Goal: Task Accomplishment & Management: Manage account settings

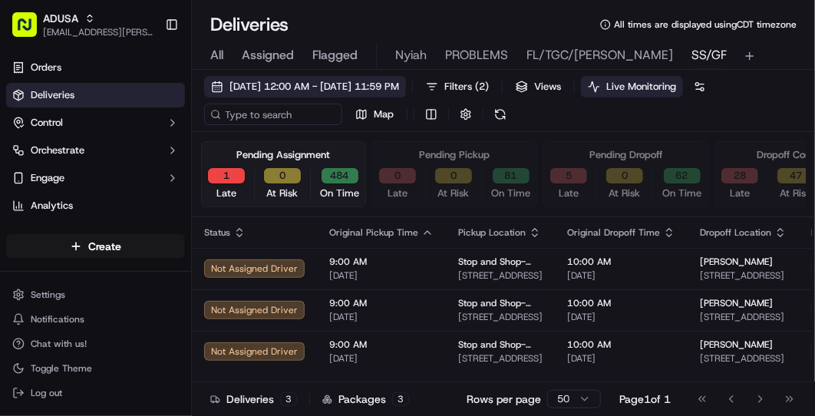
click at [255, 84] on span "09/19/2025 12:00 AM - 09/19/2025 11:59 PM" at bounding box center [314, 87] width 170 height 14
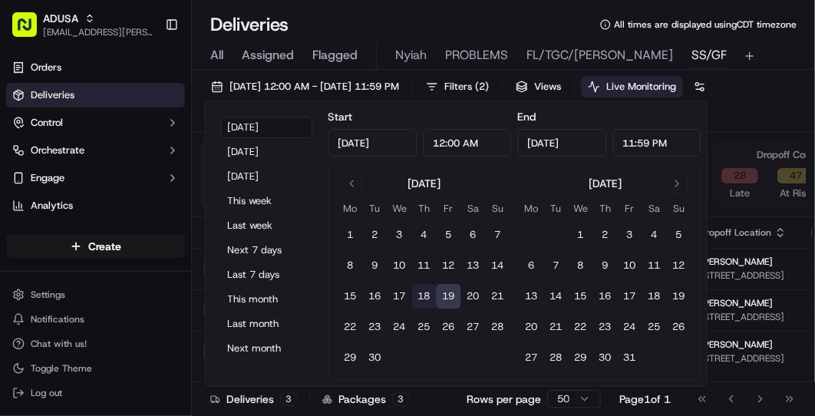
click at [422, 295] on button "18" at bounding box center [423, 296] width 25 height 25
type input "Sep 18, 2025"
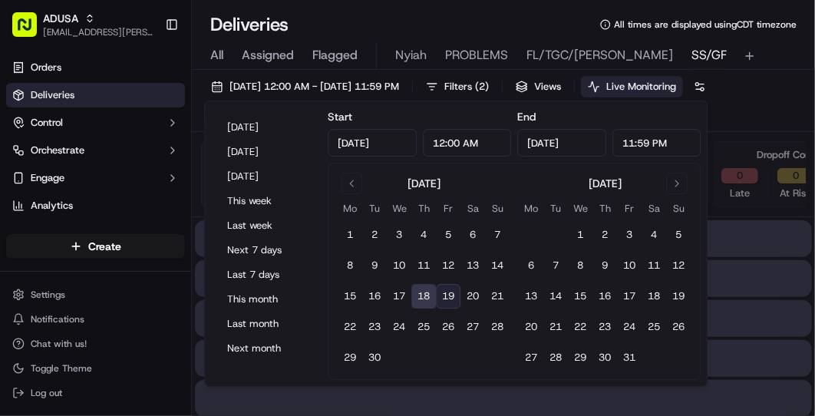
click at [419, 295] on button "18" at bounding box center [423, 296] width 25 height 25
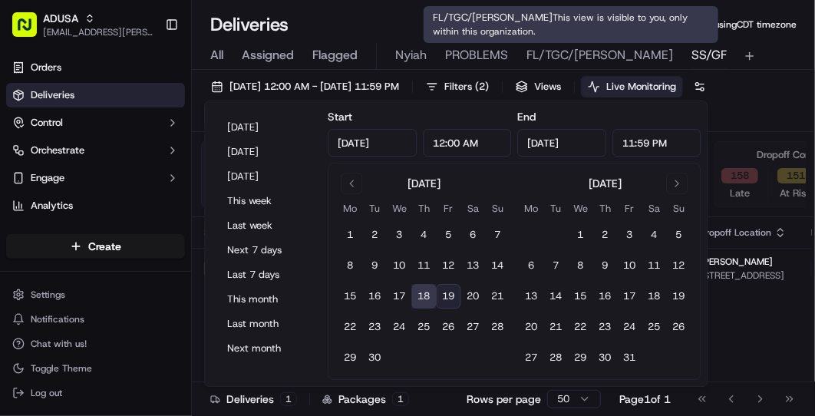
type input "Sep 19, 2025"
click at [554, 54] on span "FL/TGC/Martins" at bounding box center [599, 55] width 146 height 18
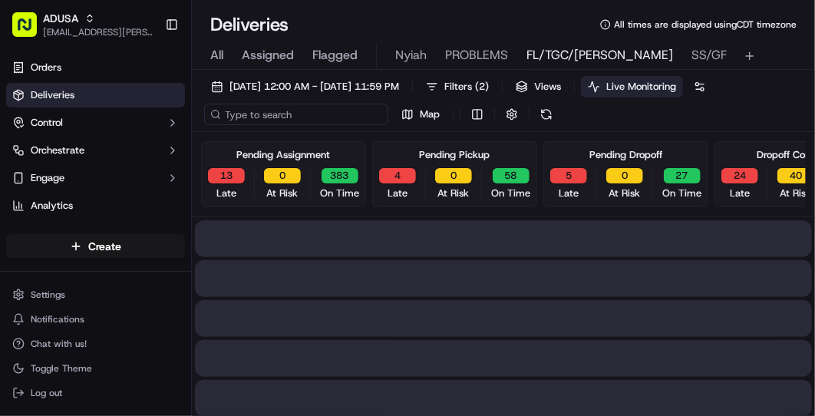
click at [252, 112] on input at bounding box center [296, 114] width 184 height 21
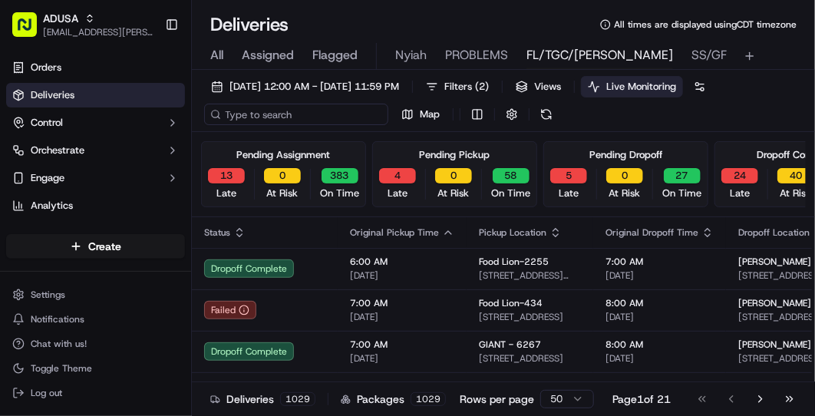
paste input "m714073007"
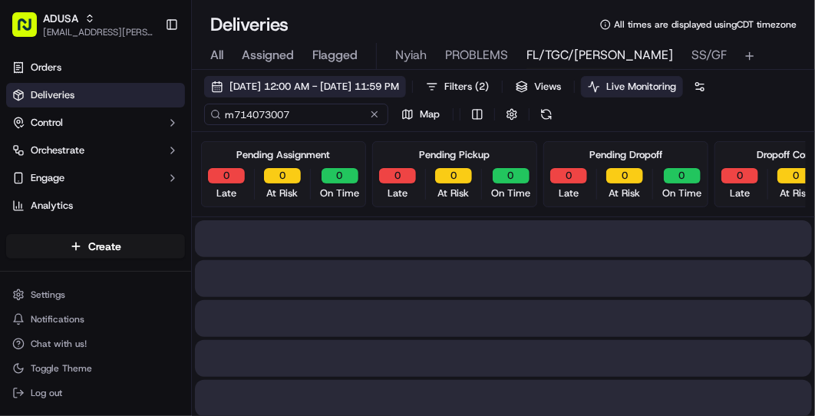
type input "m714073007"
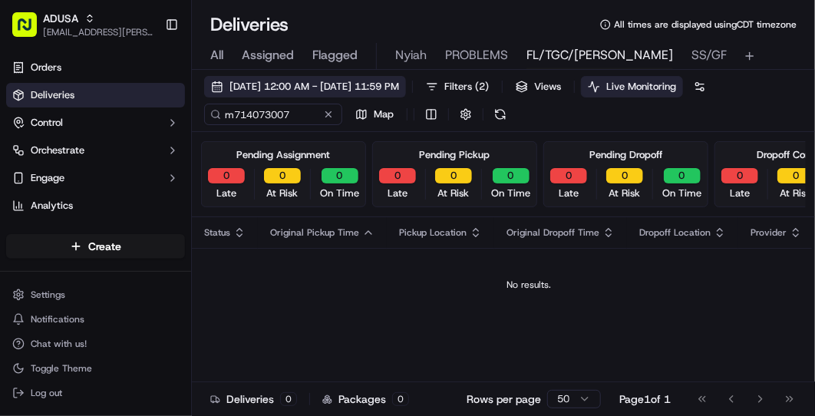
click at [278, 86] on span "09/19/2025 12:00 AM - 09/19/2025 11:59 PM" at bounding box center [314, 87] width 170 height 14
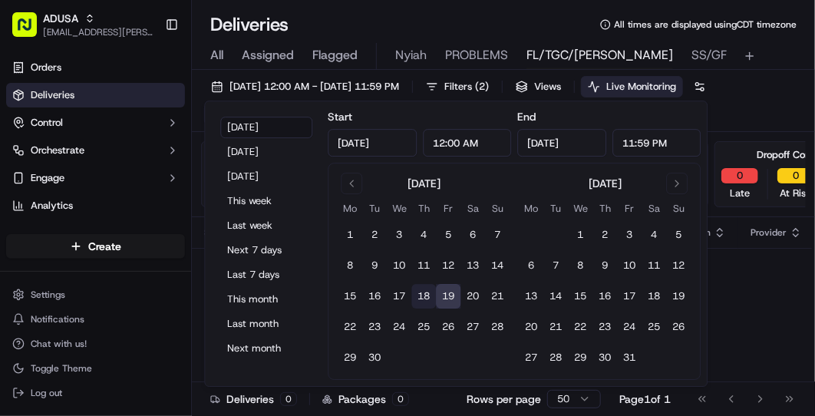
click at [425, 295] on button "18" at bounding box center [423, 296] width 25 height 25
type input "Sep 18, 2025"
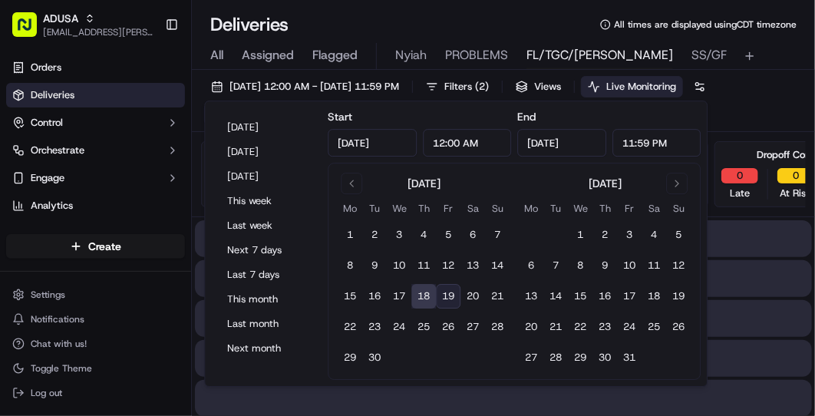
click at [425, 295] on button "18" at bounding box center [423, 296] width 25 height 25
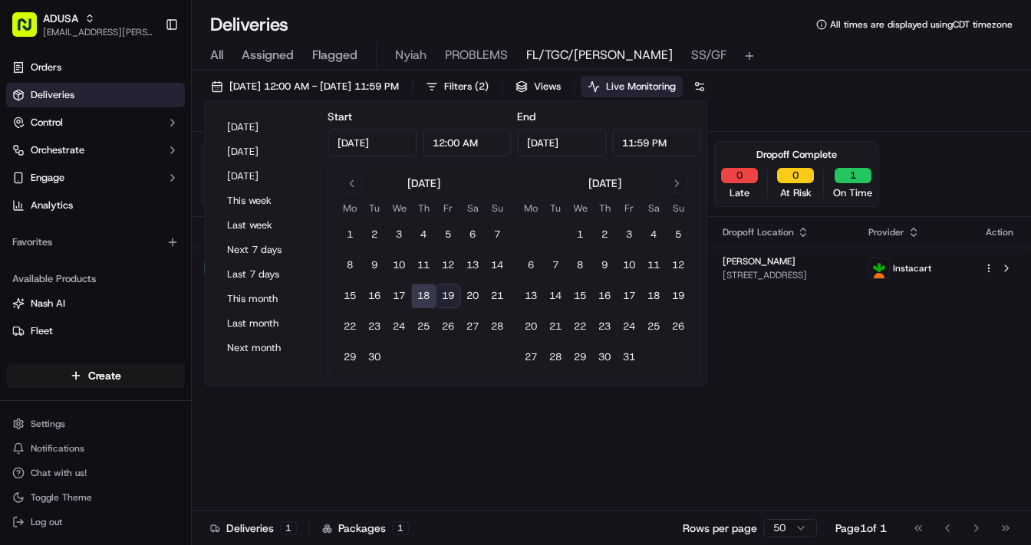
click at [780, 408] on div "Status Original Pickup Time Pickup Location Original Dropoff Time Dropoff Locat…" at bounding box center [610, 378] width 836 height 322
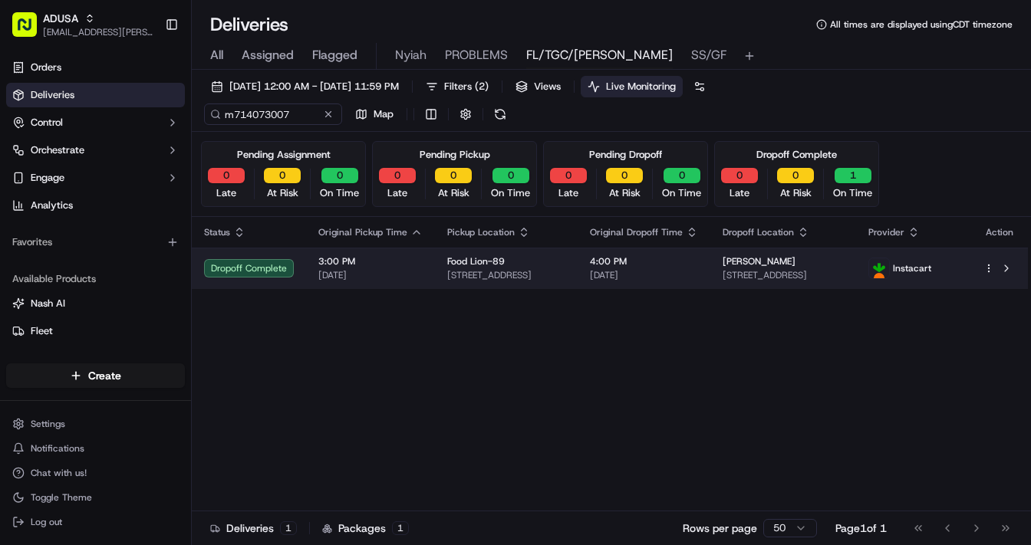
click at [687, 261] on span "4:00 PM" at bounding box center [644, 261] width 108 height 12
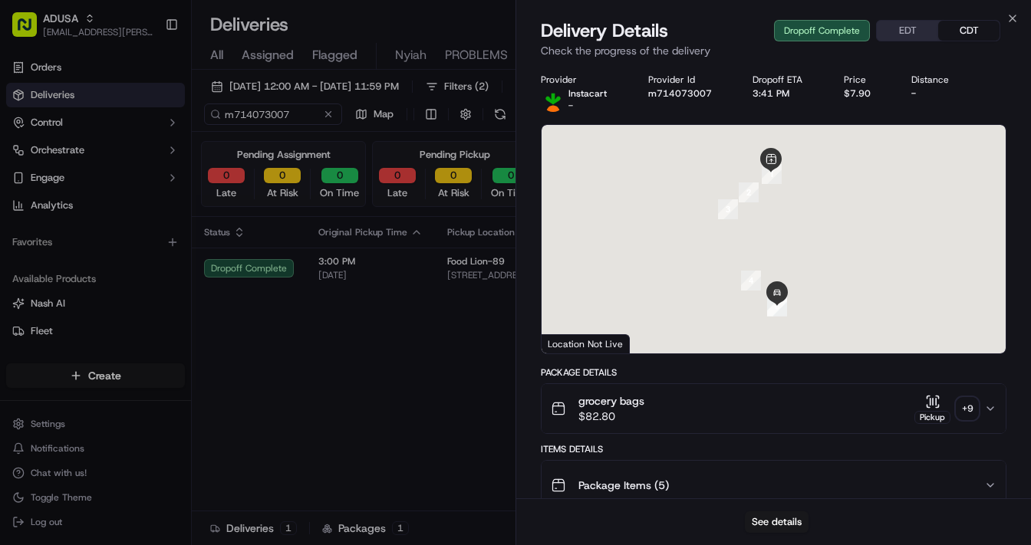
click at [814, 407] on div "+ 9" at bounding box center [966, 408] width 21 height 21
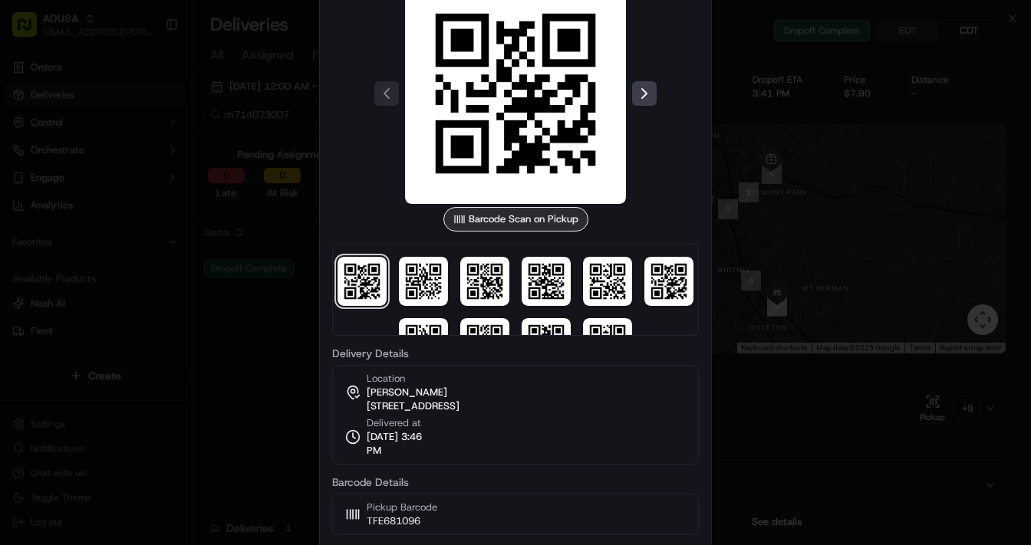
click at [814, 233] on div at bounding box center [515, 272] width 1031 height 545
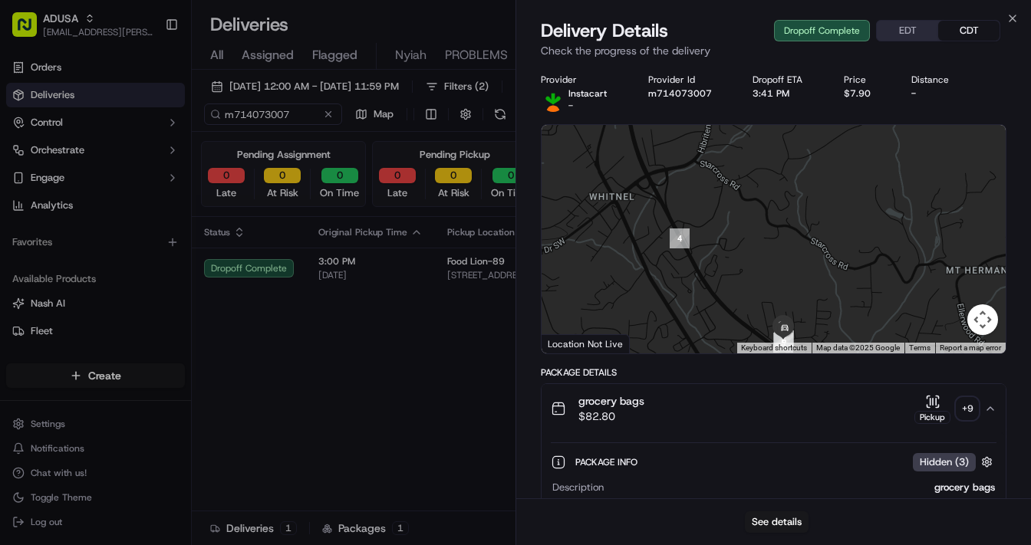
drag, startPoint x: 795, startPoint y: 310, endPoint x: 761, endPoint y: 208, distance: 107.7
click at [761, 208] on div at bounding box center [774, 239] width 464 height 229
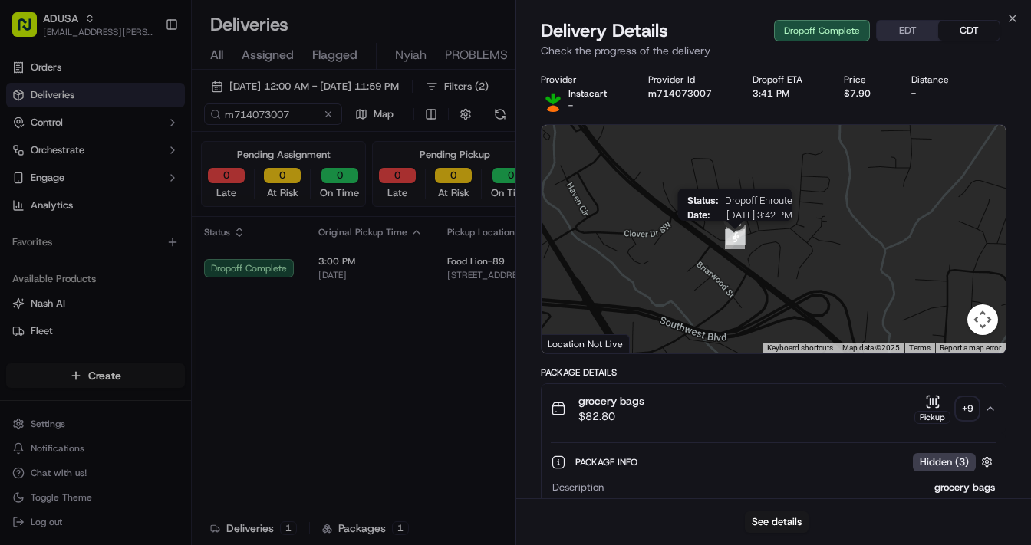
drag, startPoint x: 735, startPoint y: 199, endPoint x: 739, endPoint y: 248, distance: 48.5
click at [739, 248] on img "5" at bounding box center [735, 239] width 20 height 20
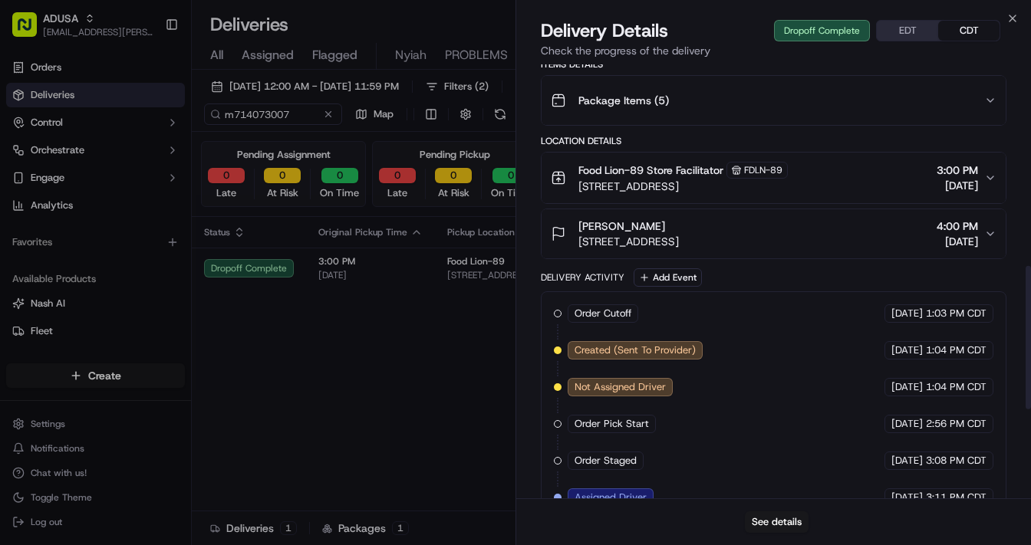
scroll to position [574, 0]
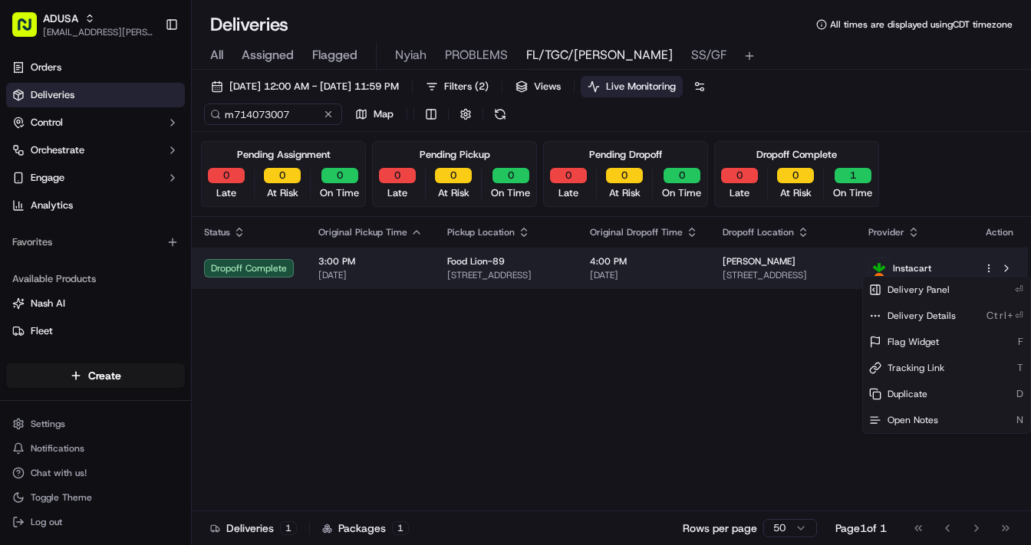
click at [814, 267] on html "ADUSA lanyia.patton@adusa.com Toggle Sidebar Orders Deliveries Control Orchestr…" at bounding box center [515, 272] width 1031 height 545
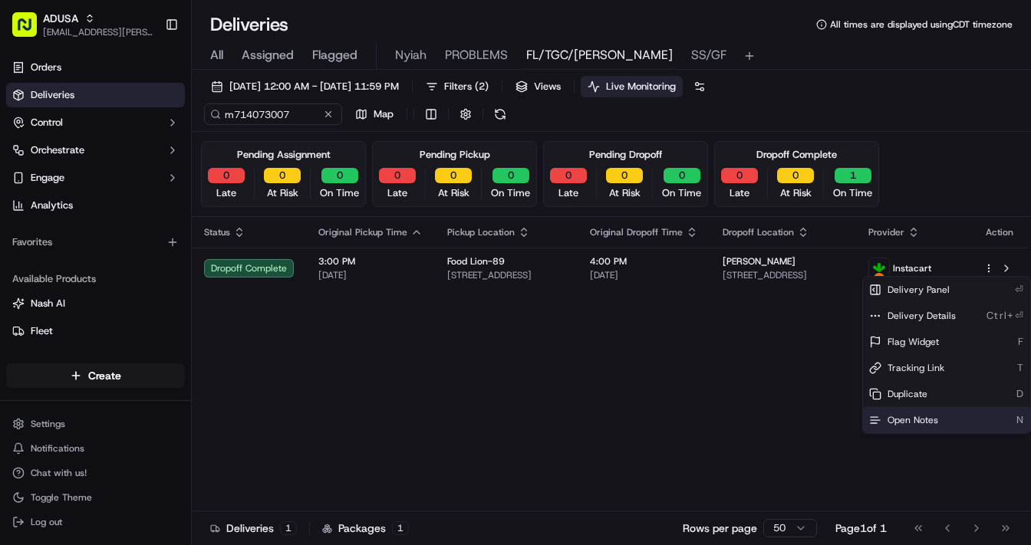
click at [814, 415] on span "Open Notes" at bounding box center [912, 420] width 51 height 12
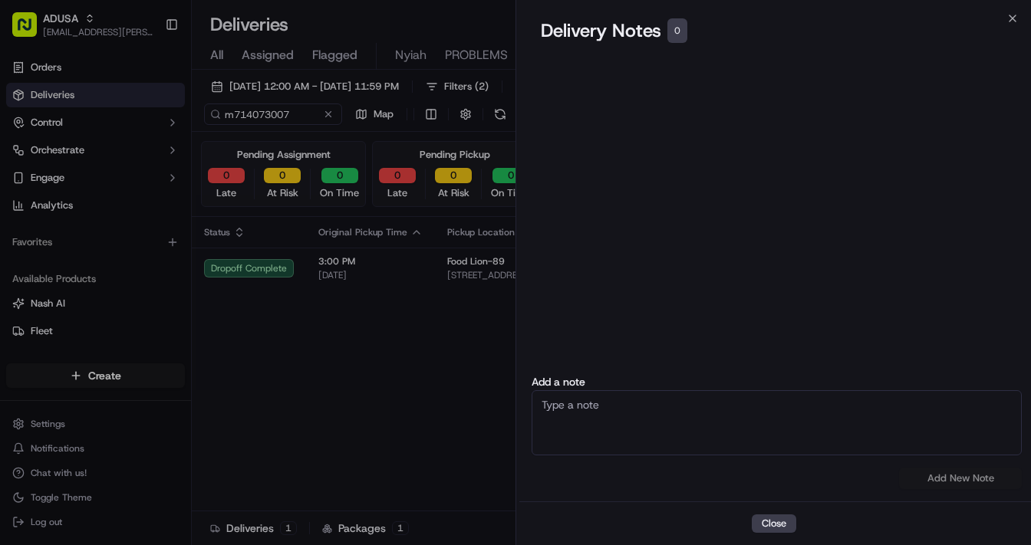
click at [659, 405] on textarea at bounding box center [777, 422] width 490 height 65
type textarea "Store called to cancel customer did not receive order"
click at [814, 415] on button "Add New Note" at bounding box center [960, 478] width 123 height 21
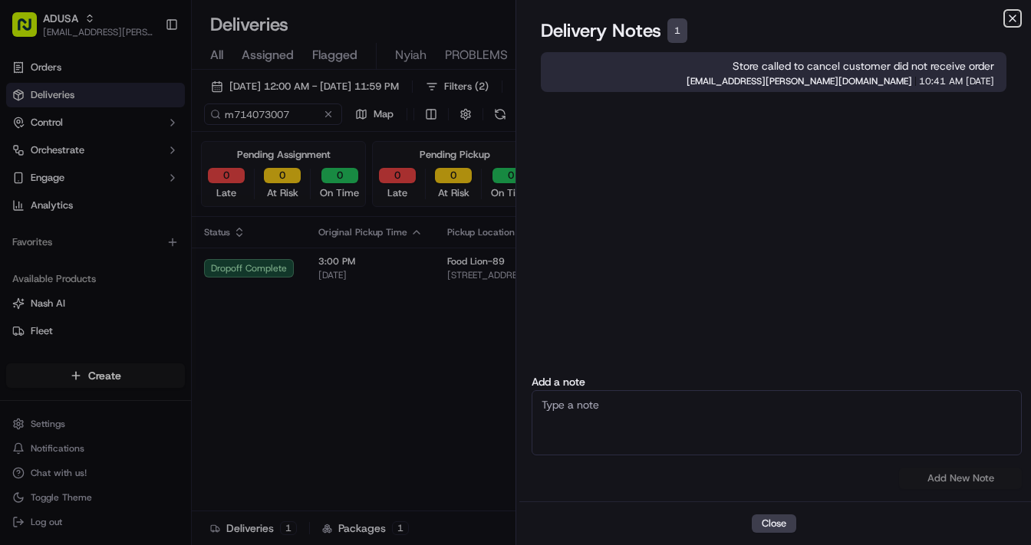
click at [814, 18] on icon "button" at bounding box center [1012, 18] width 12 height 12
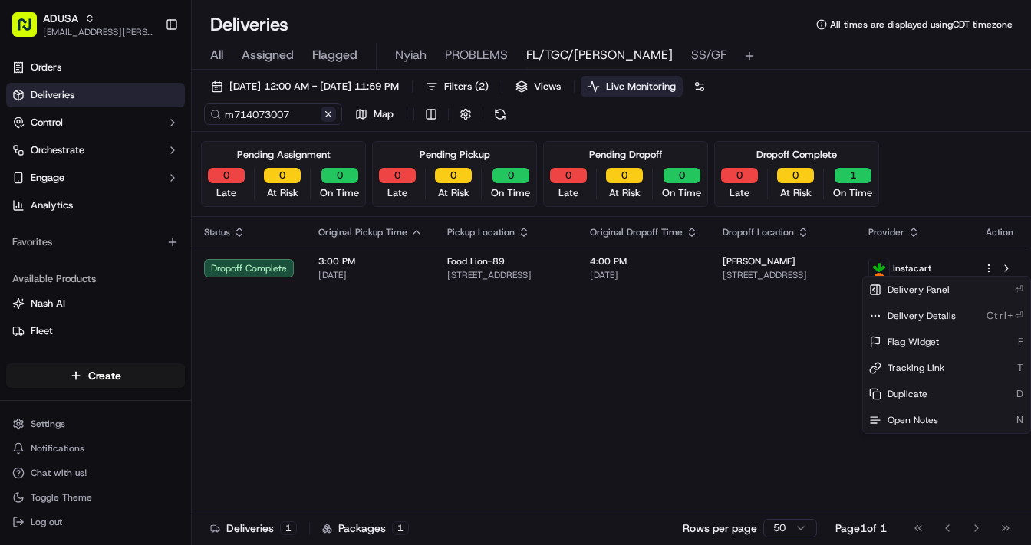
click at [329, 116] on button at bounding box center [328, 114] width 15 height 15
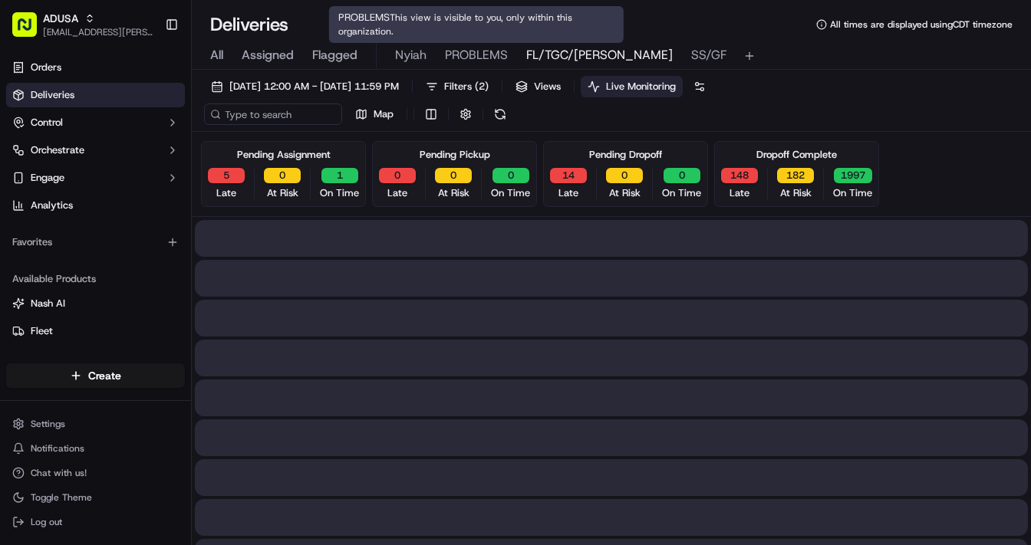
click at [466, 55] on span "PROBLEMS" at bounding box center [476, 55] width 63 height 18
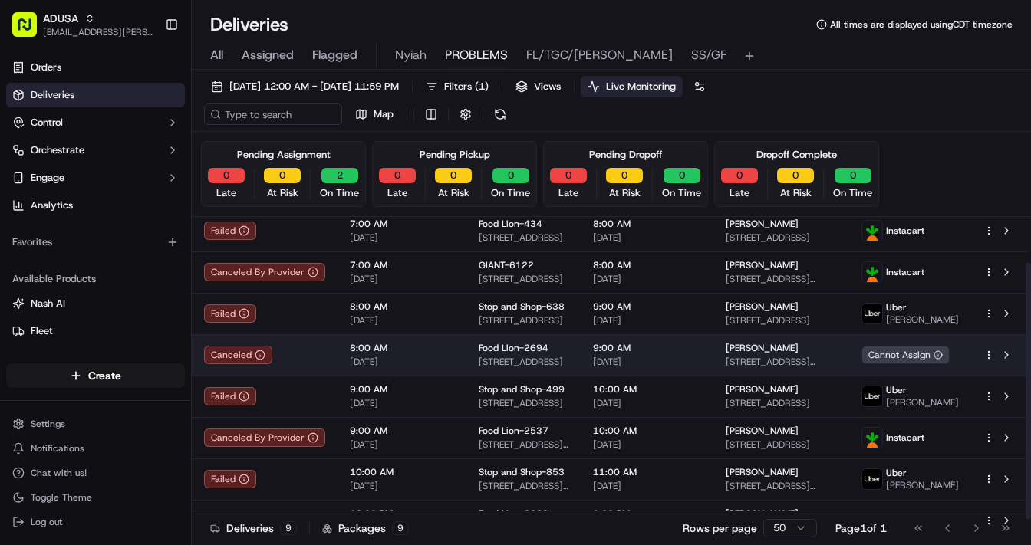
scroll to position [81, 0]
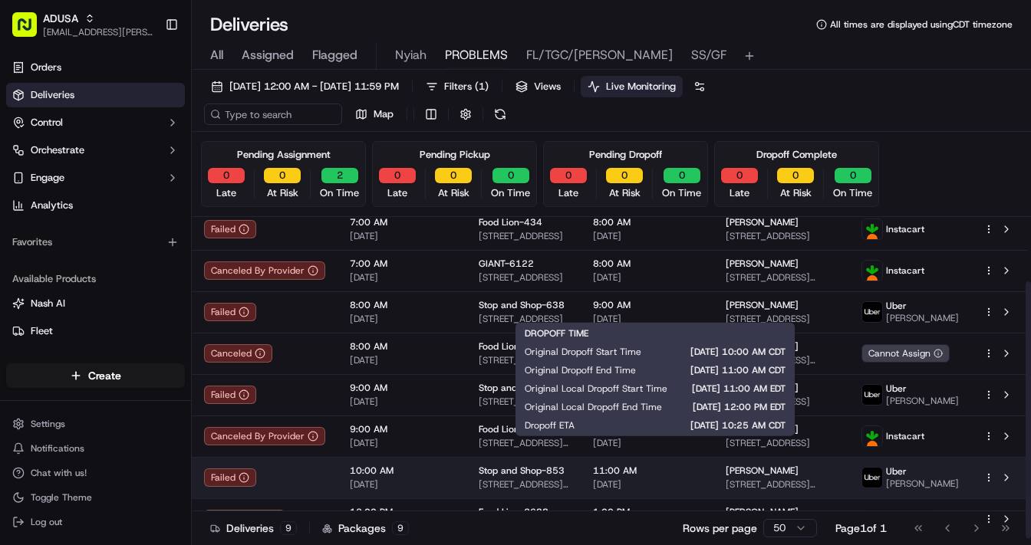
click at [701, 415] on span "11:00 AM" at bounding box center [647, 471] width 108 height 12
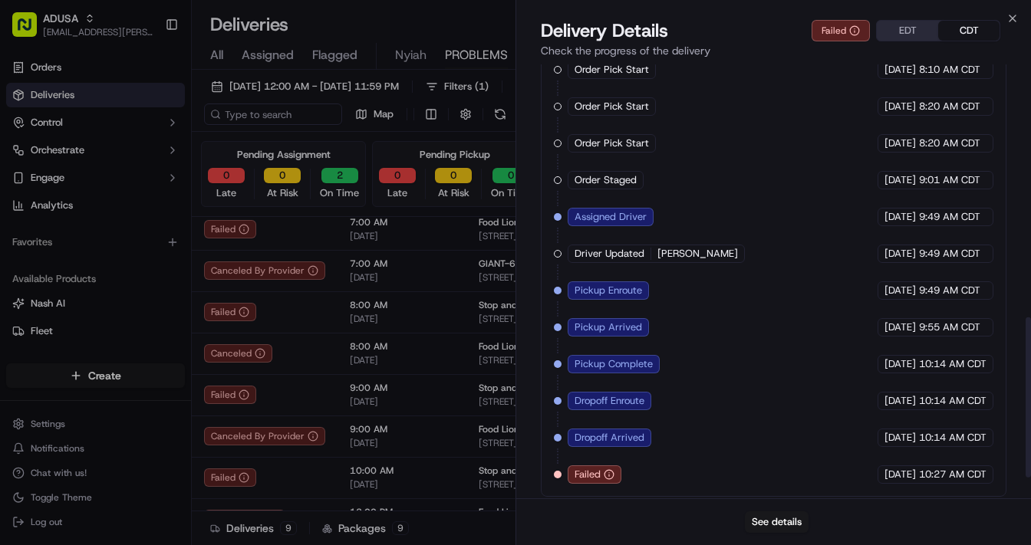
scroll to position [740, 0]
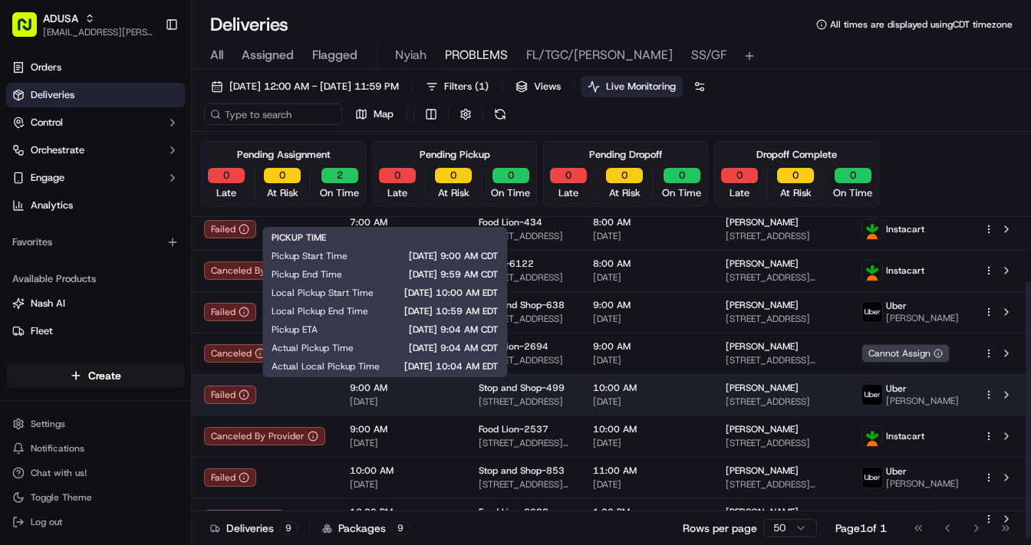
click at [442, 393] on div "9:00 AM 09/19/2025" at bounding box center [402, 395] width 104 height 26
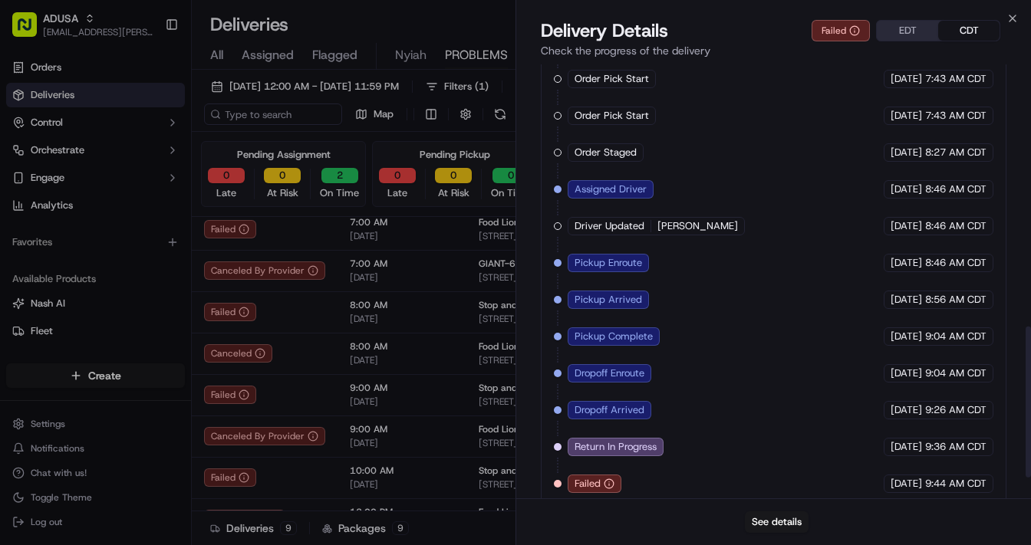
scroll to position [813, 0]
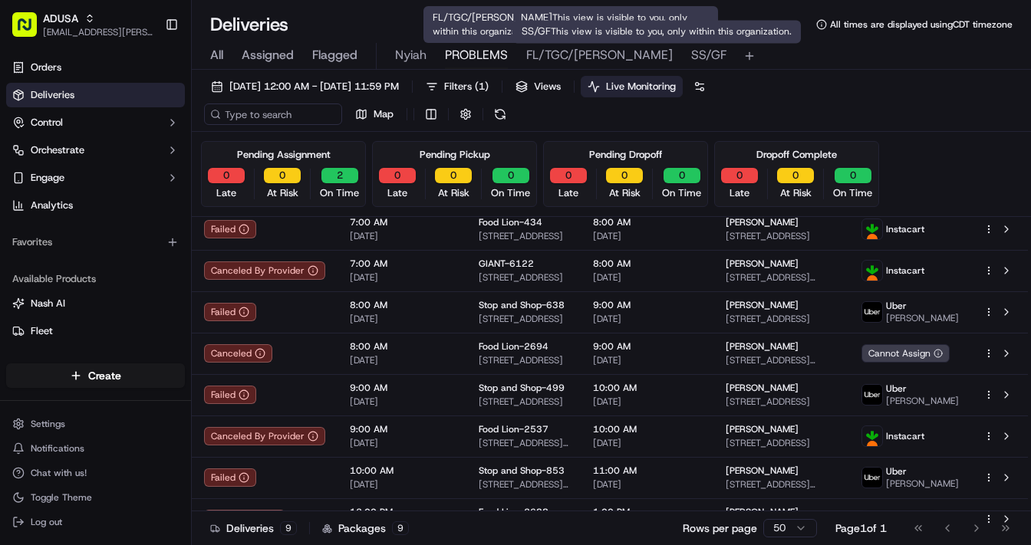
click at [691, 57] on span "SS/GF" at bounding box center [708, 55] width 35 height 18
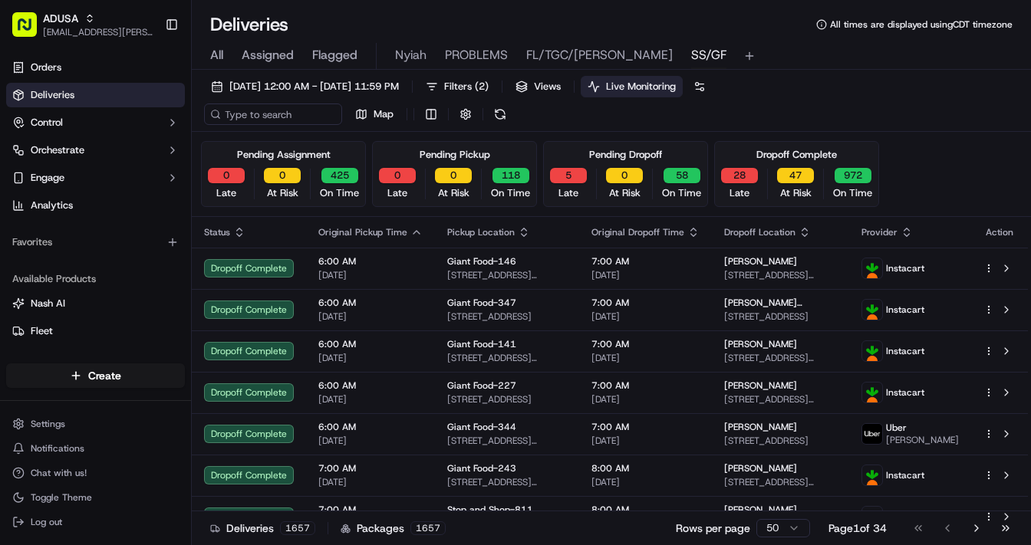
click at [691, 57] on span "SS/GF" at bounding box center [708, 55] width 35 height 18
click at [665, 83] on button "Live Monitoring" at bounding box center [632, 86] width 102 height 21
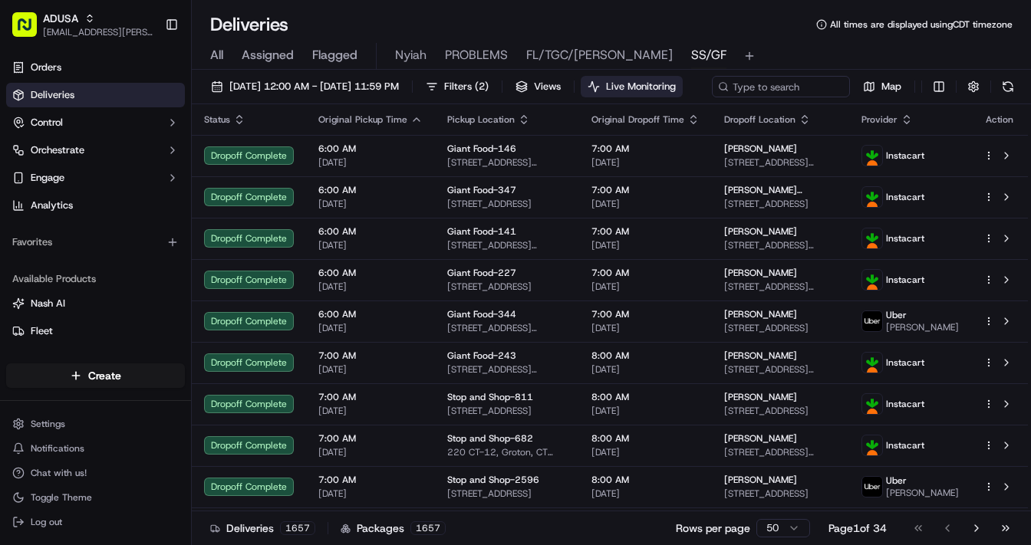
click at [676, 88] on span "Live Monitoring" at bounding box center [641, 87] width 70 height 14
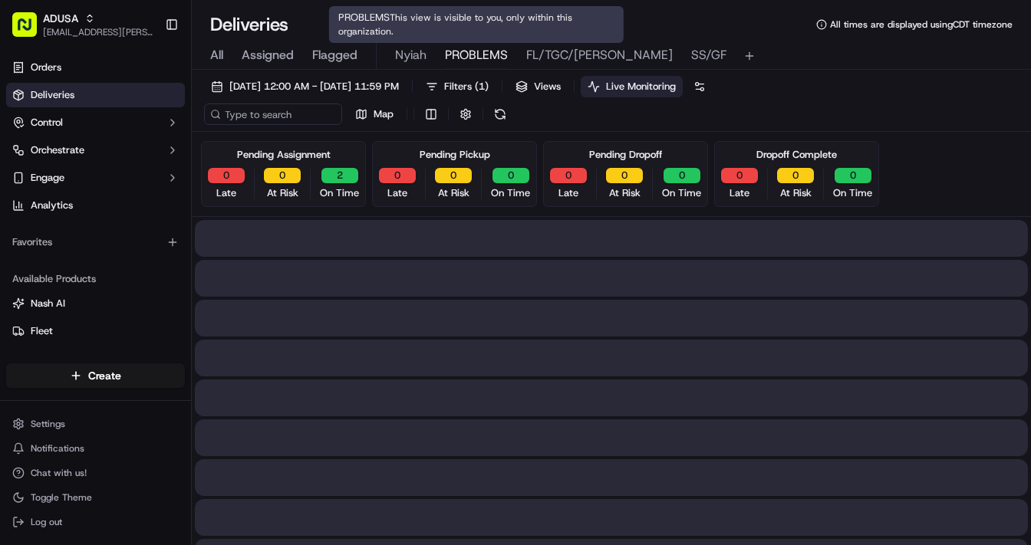
click at [491, 55] on span "PROBLEMS" at bounding box center [476, 55] width 63 height 18
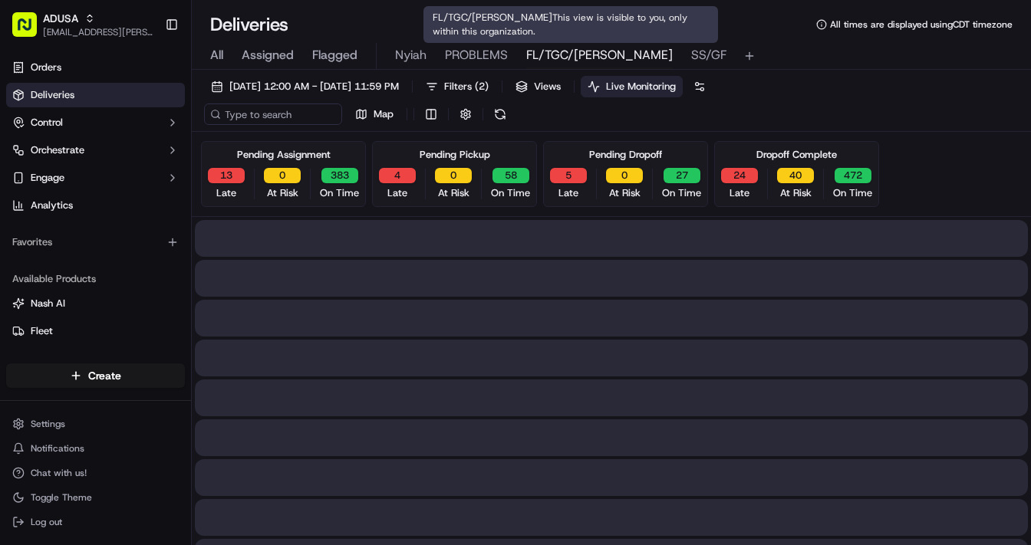
click at [549, 55] on span "FL/TGC/Martins" at bounding box center [599, 55] width 146 height 18
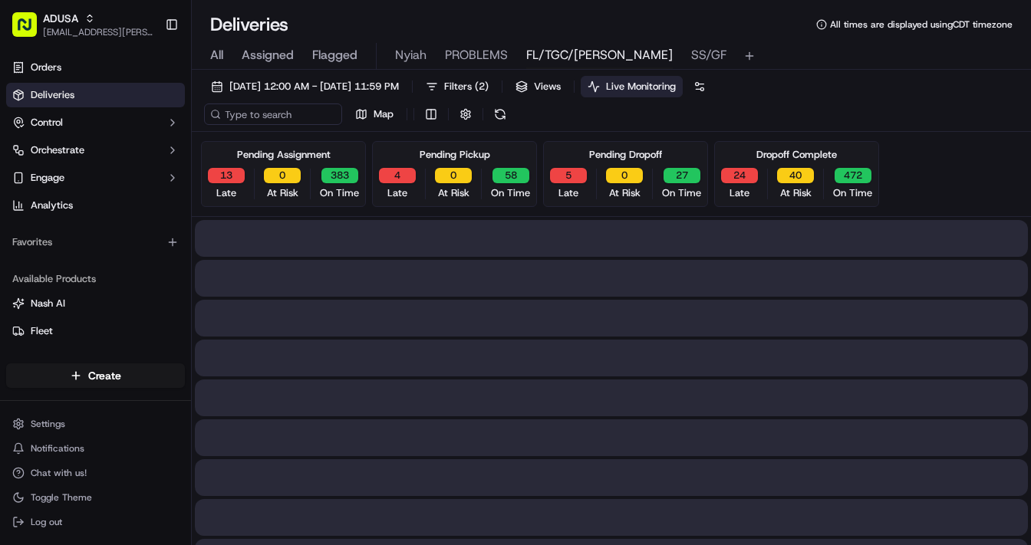
click at [549, 55] on span "FL/TGC/Martins" at bounding box center [599, 55] width 146 height 18
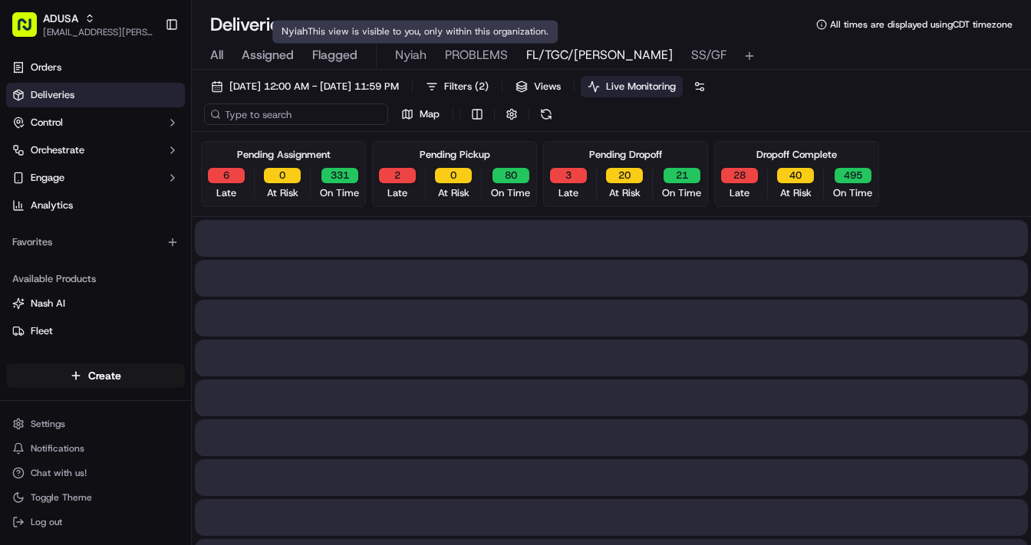
click at [312, 117] on input at bounding box center [296, 114] width 184 height 21
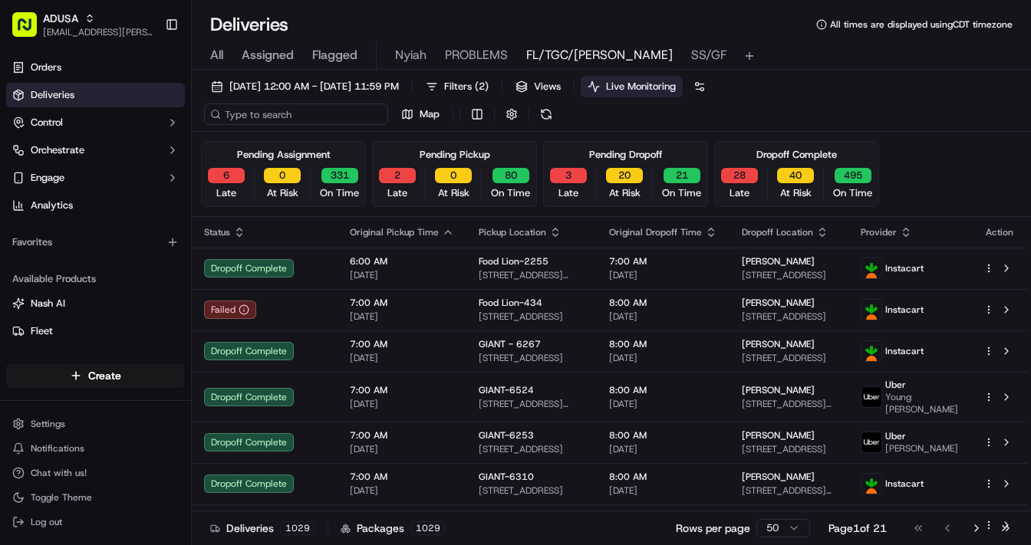
paste input "https://bussys.service.prod.peapod.com/CustomerDatabase/selectOrderDetail.do?or…"
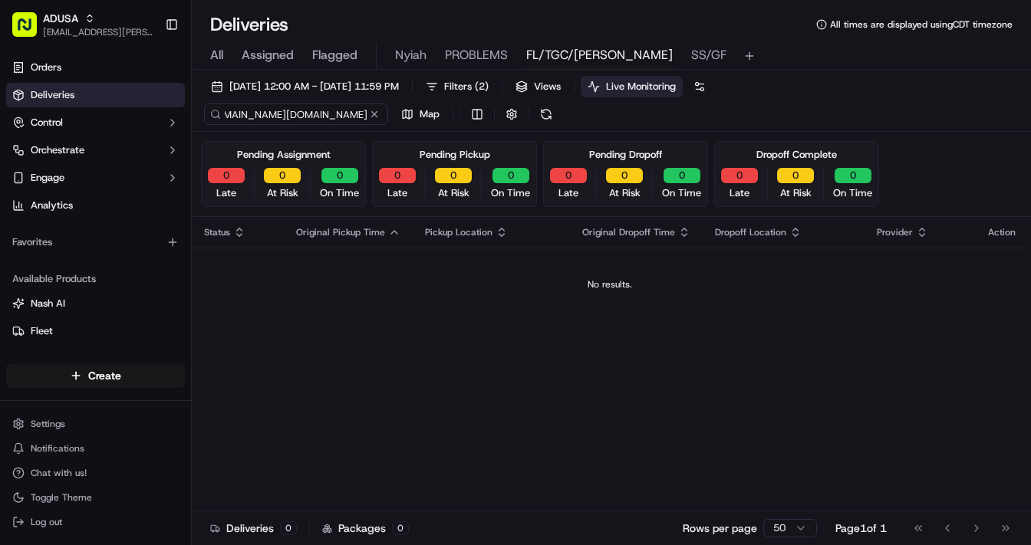
click at [301, 114] on input "https://bussys.service.prod.peapod.com/CustomerDatabase/selectOrderDetail.do?or…" at bounding box center [296, 114] width 184 height 21
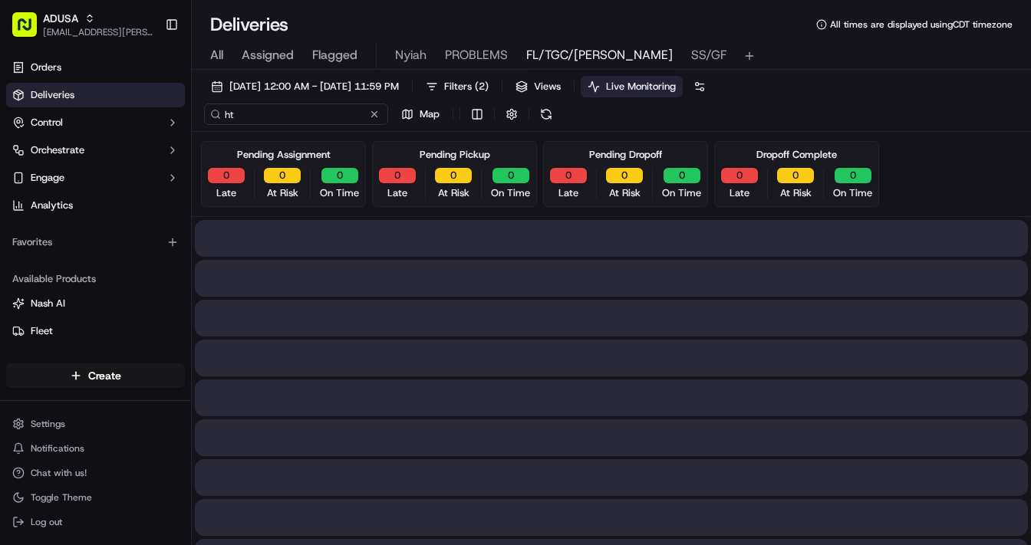
type input "h"
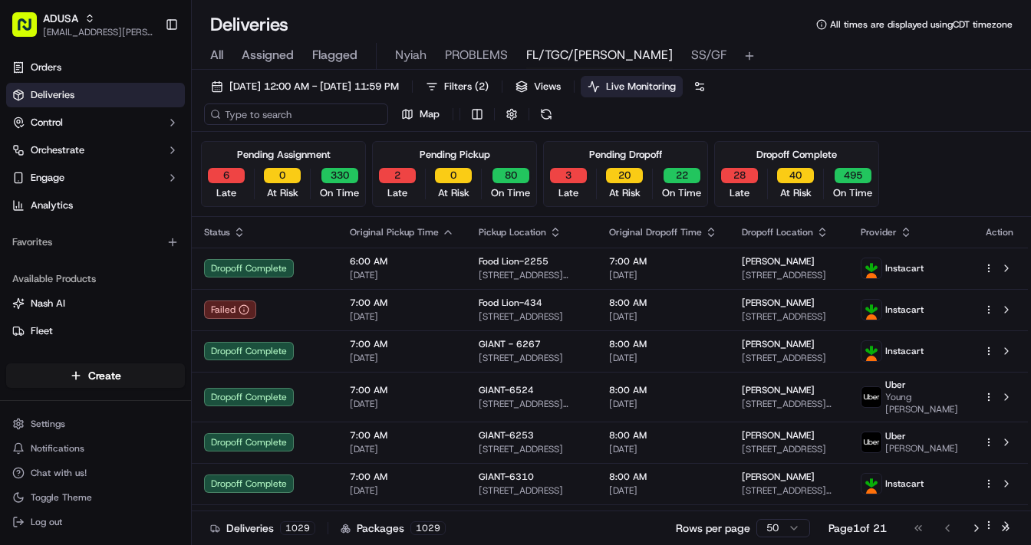
click at [287, 112] on input at bounding box center [296, 114] width 184 height 21
click at [288, 117] on input "m" at bounding box center [296, 114] width 184 height 21
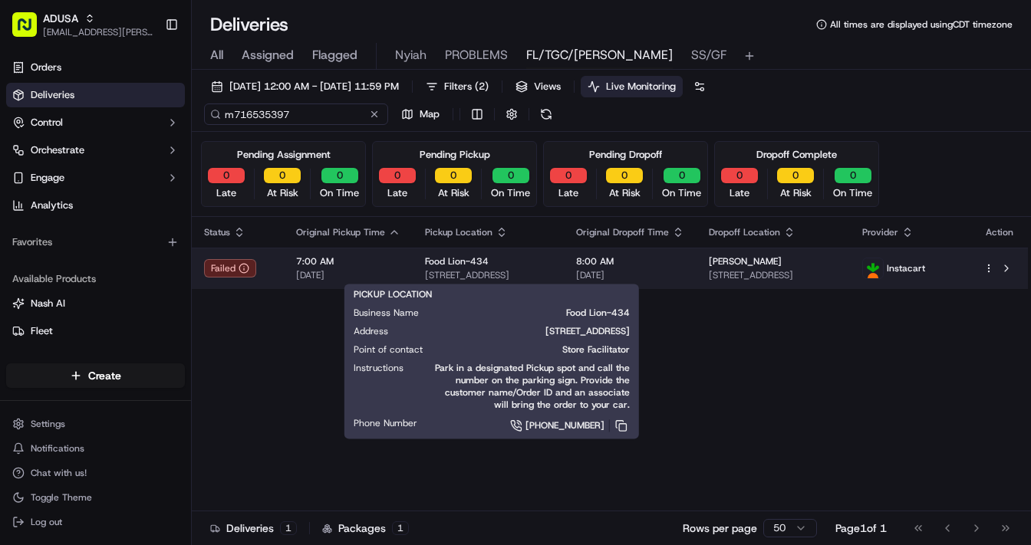
type input "m716535397"
click at [525, 258] on div "Food Lion-434" at bounding box center [488, 261] width 127 height 12
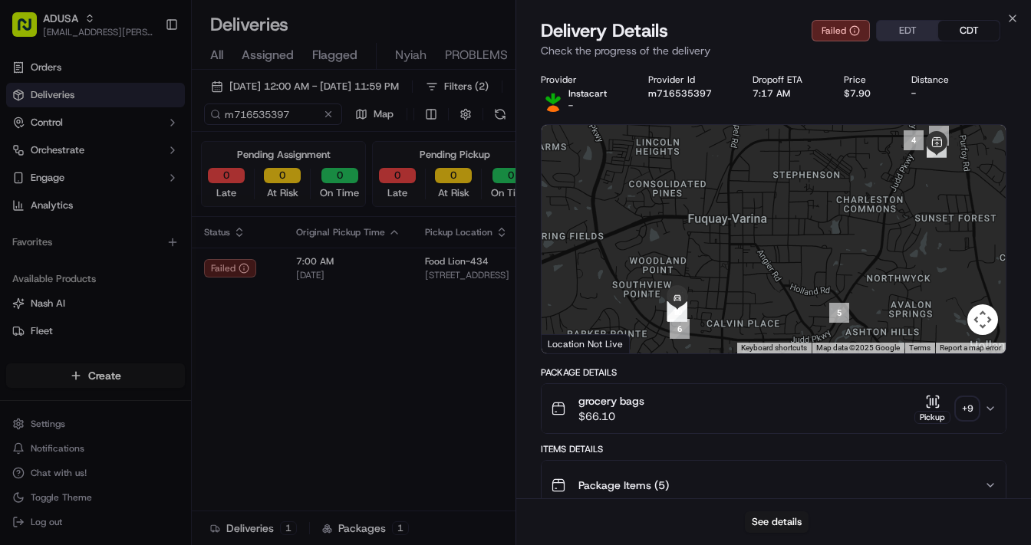
drag, startPoint x: 940, startPoint y: 160, endPoint x: 936, endPoint y: 176, distance: 16.6
click at [814, 176] on div at bounding box center [774, 239] width 464 height 229
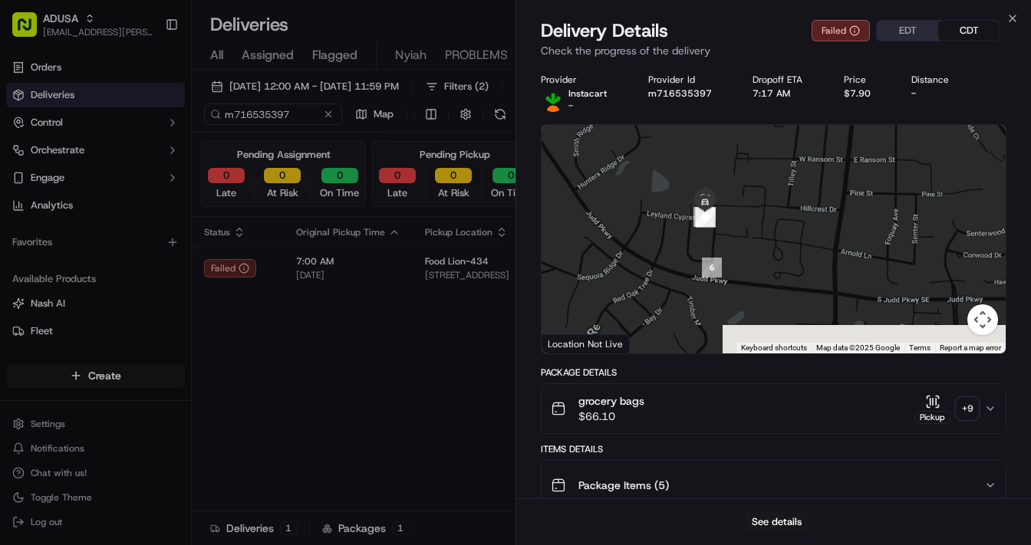
drag, startPoint x: 699, startPoint y: 304, endPoint x: 734, endPoint y: 195, distance: 114.5
click at [734, 195] on div at bounding box center [774, 239] width 464 height 229
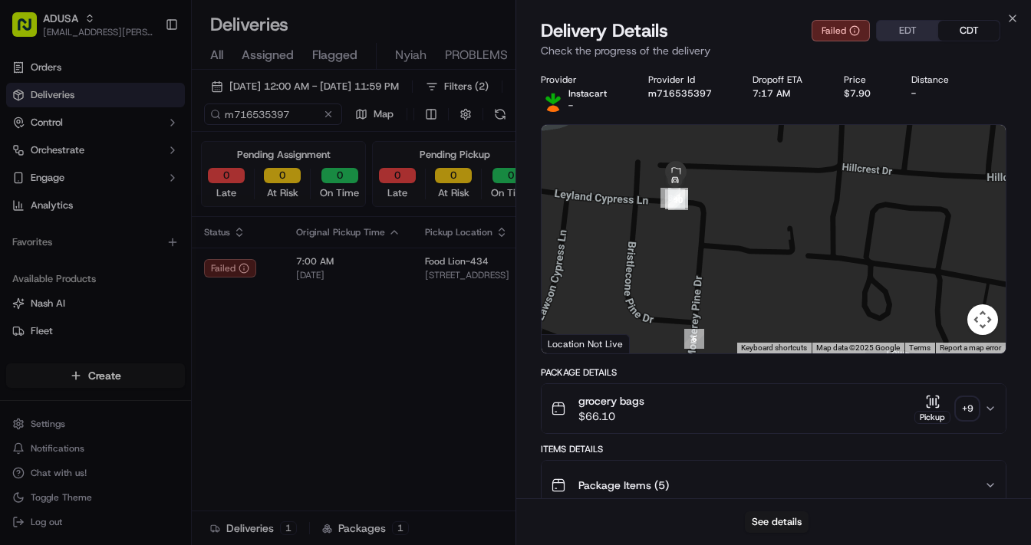
drag, startPoint x: 703, startPoint y: 193, endPoint x: 710, endPoint y: 225, distance: 33.9
click at [718, 228] on div at bounding box center [774, 239] width 464 height 229
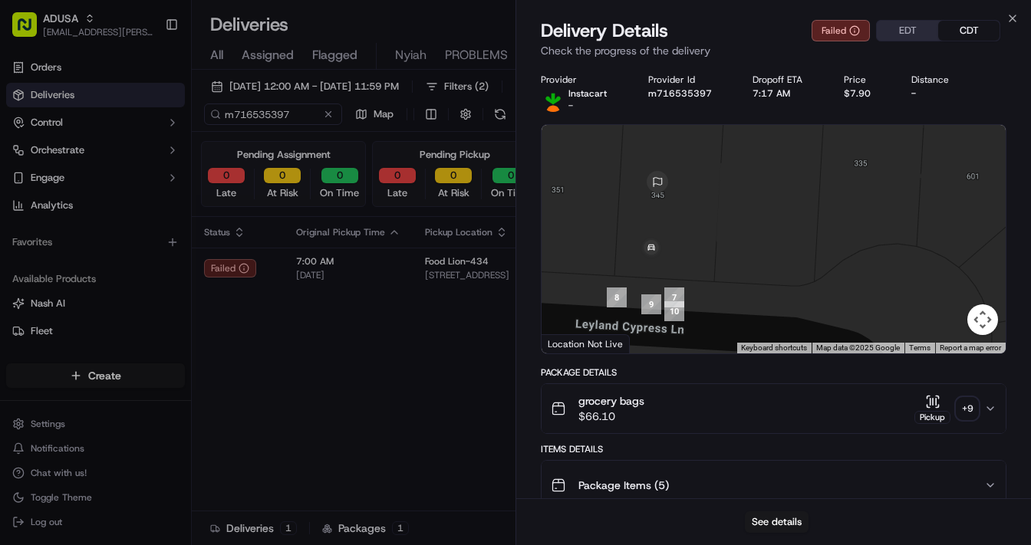
drag, startPoint x: 675, startPoint y: 230, endPoint x: 757, endPoint y: 241, distance: 82.8
click at [757, 241] on div at bounding box center [774, 239] width 464 height 229
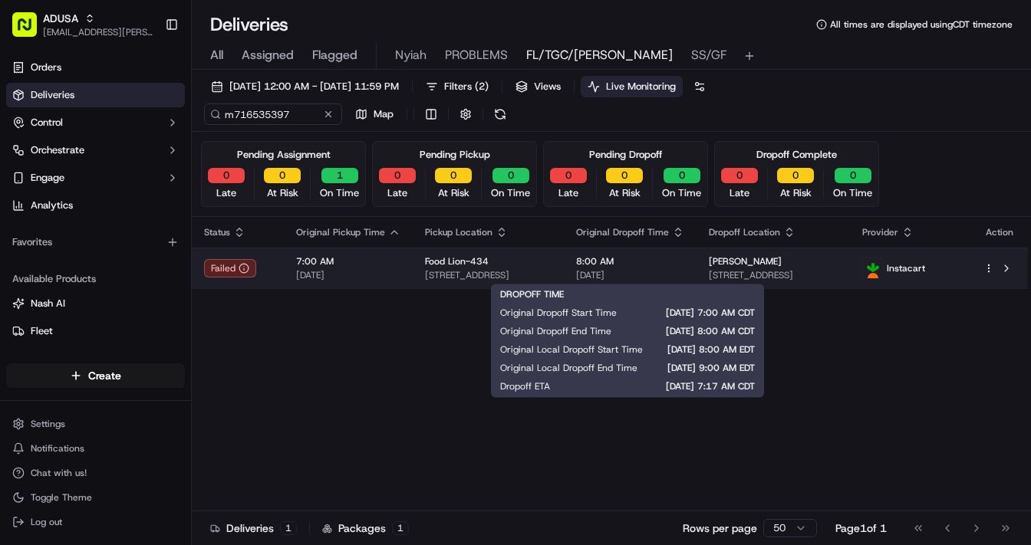
click at [672, 264] on span "8:00 AM" at bounding box center [630, 261] width 108 height 12
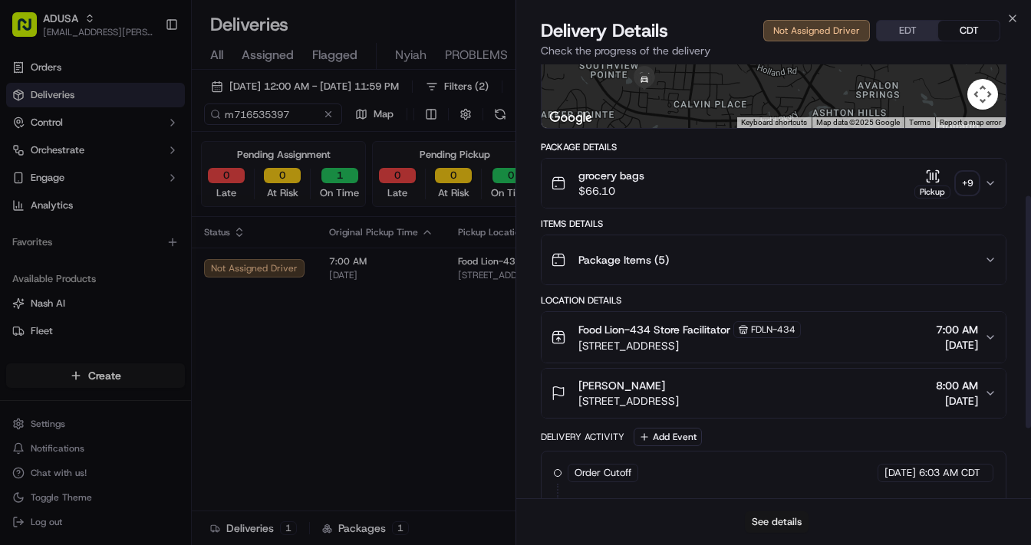
scroll to position [245, 0]
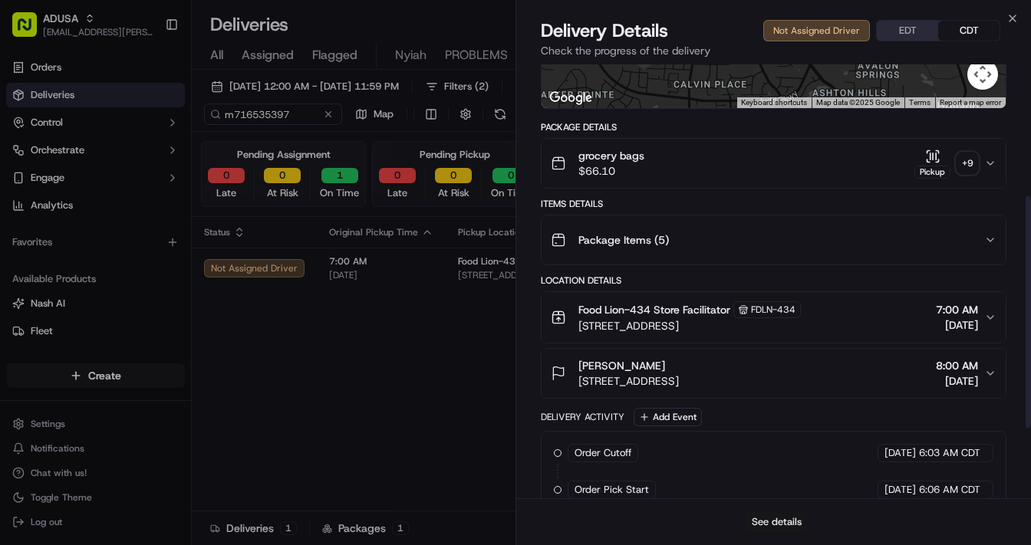
click at [770, 415] on button "See details" at bounding box center [777, 522] width 64 height 21
click at [814, 15] on icon "button" at bounding box center [1012, 18] width 6 height 6
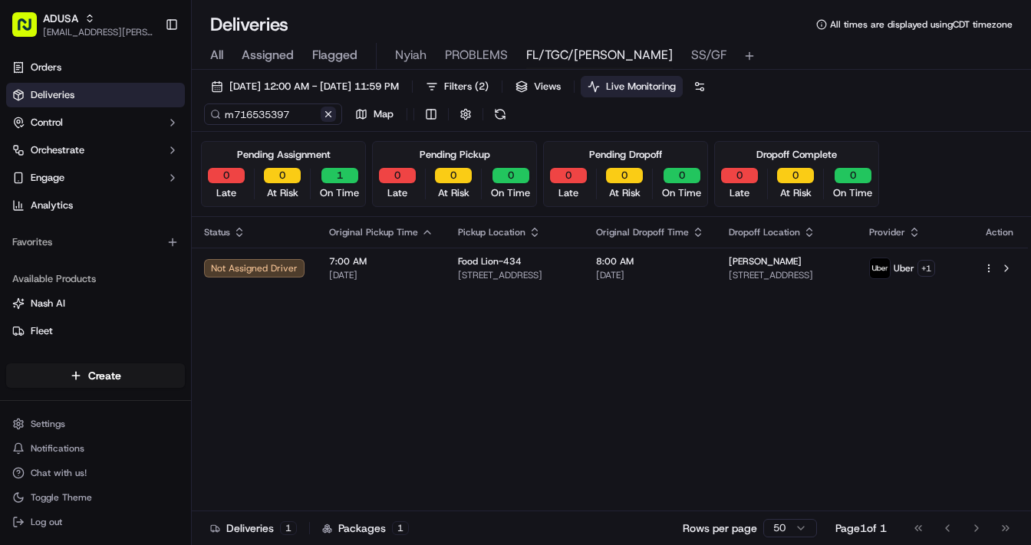
click at [331, 116] on button at bounding box center [328, 114] width 15 height 15
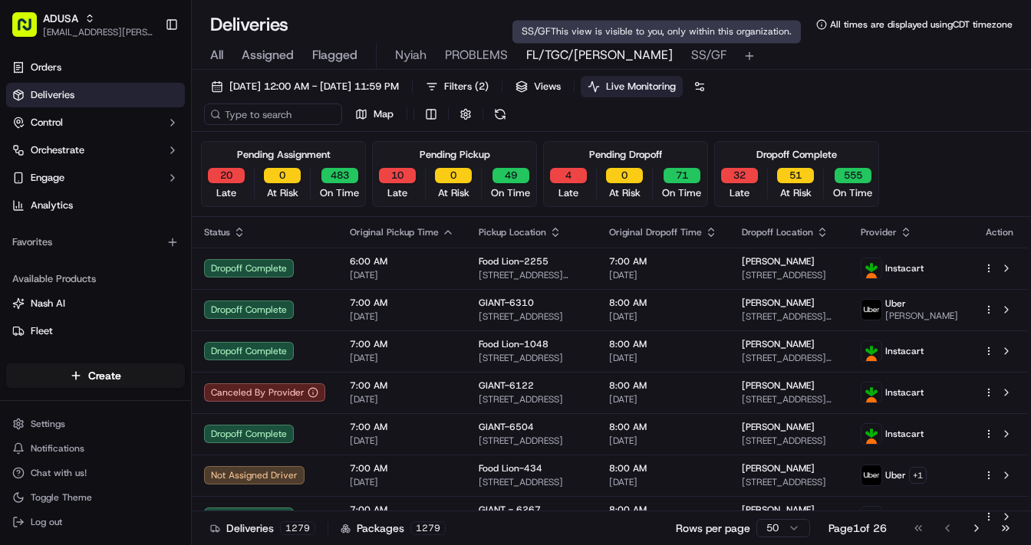
click at [691, 58] on span "SS/GF" at bounding box center [708, 55] width 35 height 18
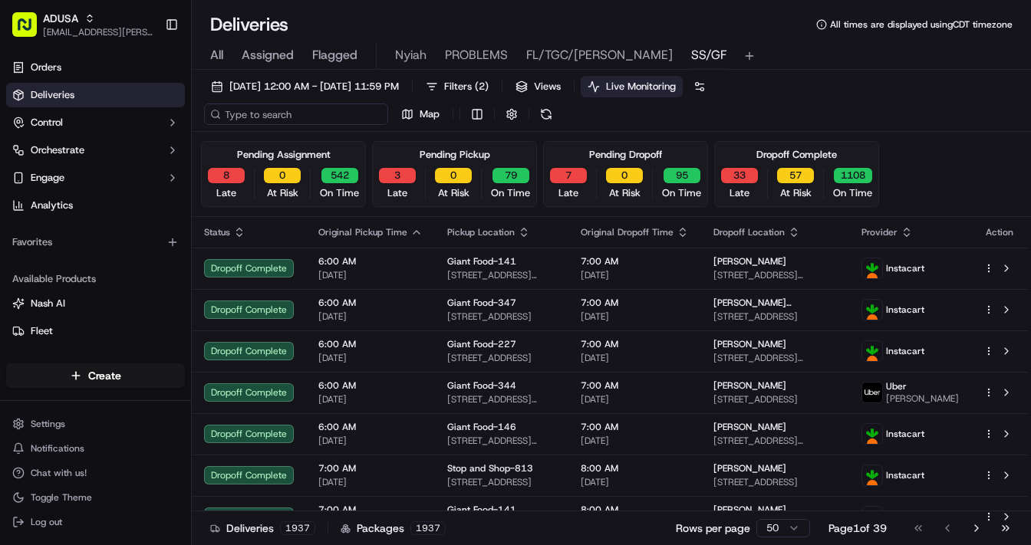
click at [302, 114] on input at bounding box center [296, 114] width 184 height 21
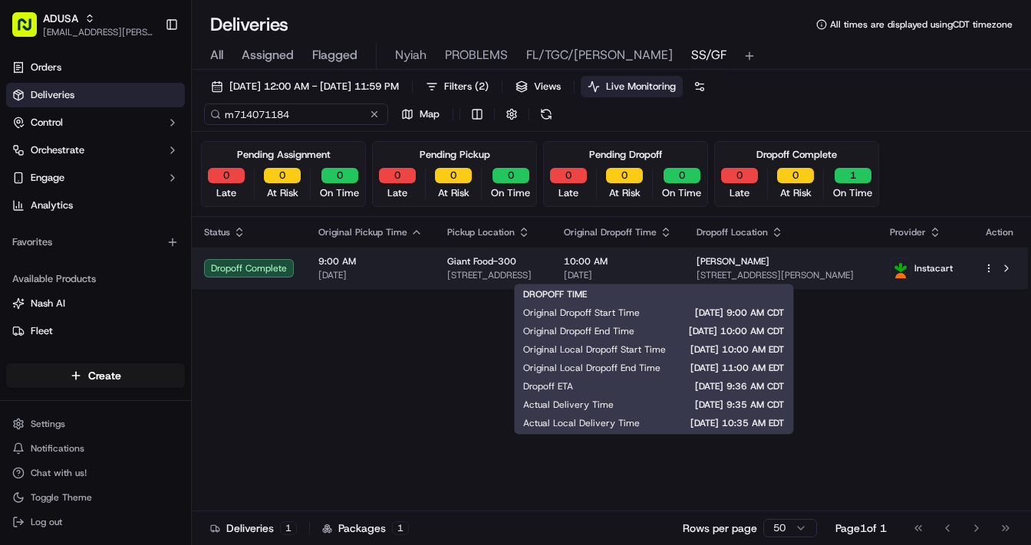
type input "m714071184"
click at [672, 262] on span "10:00 AM" at bounding box center [618, 261] width 108 height 12
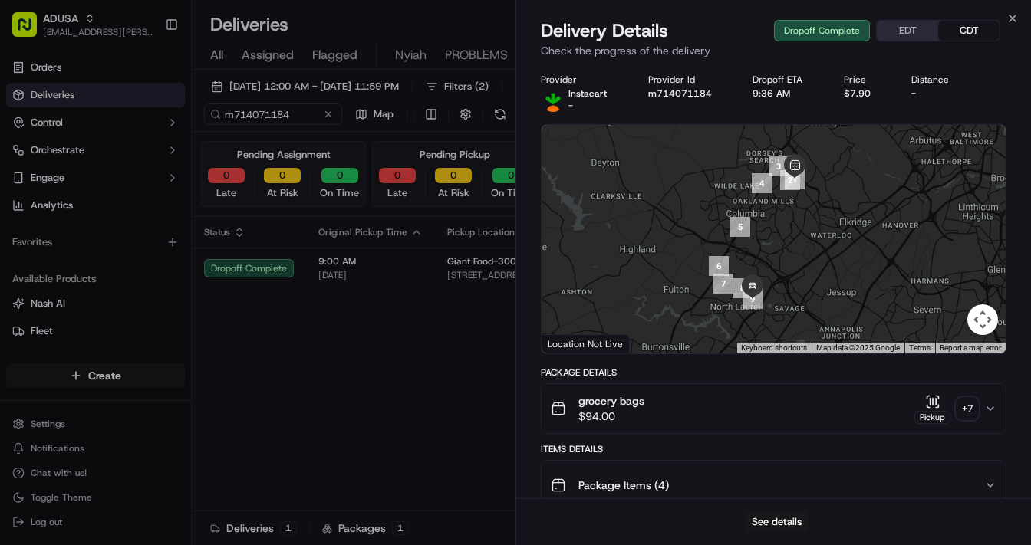
click at [814, 408] on div "+ 7" at bounding box center [966, 408] width 21 height 21
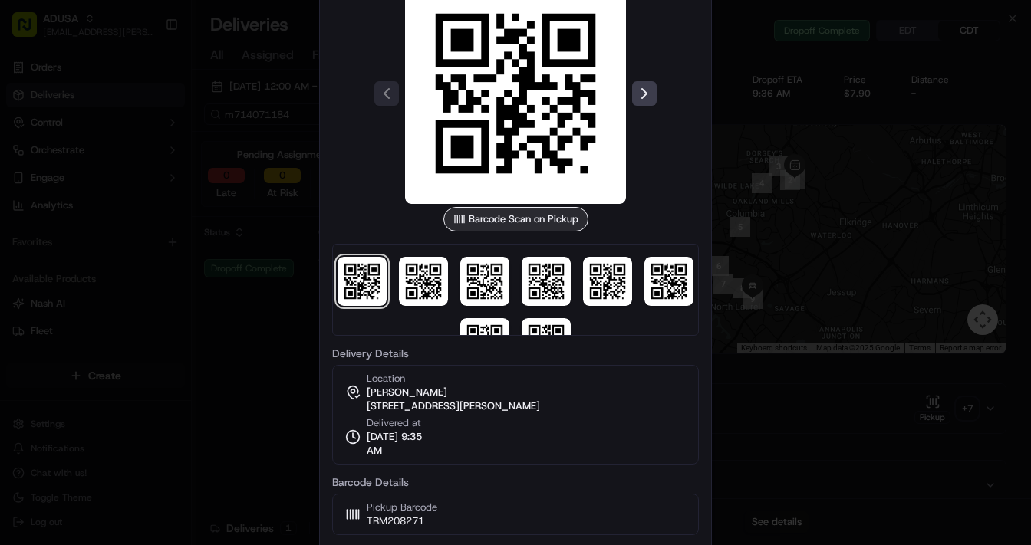
click at [814, 245] on div at bounding box center [515, 272] width 1031 height 545
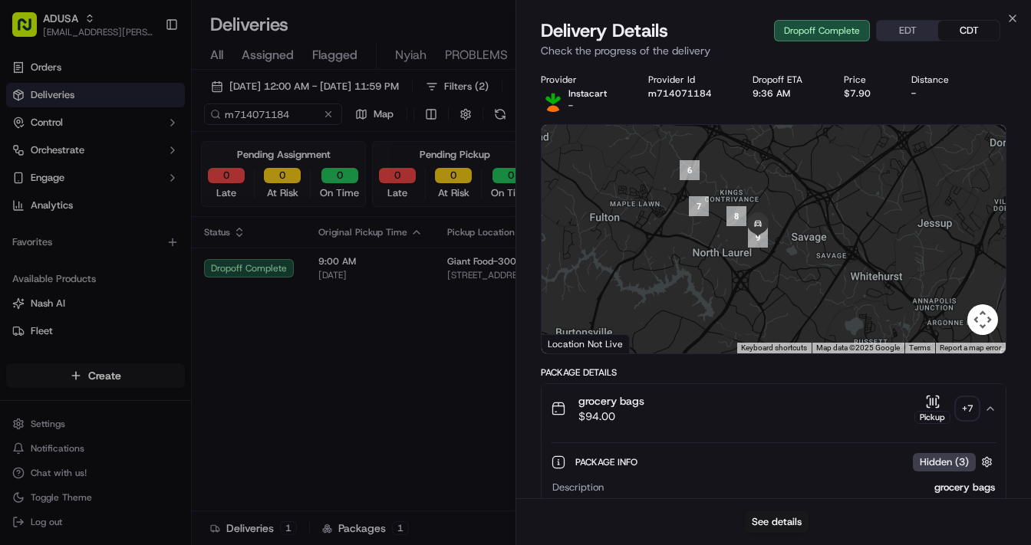
drag, startPoint x: 788, startPoint y: 285, endPoint x: 788, endPoint y: 207, distance: 77.5
click at [790, 207] on div at bounding box center [774, 239] width 464 height 229
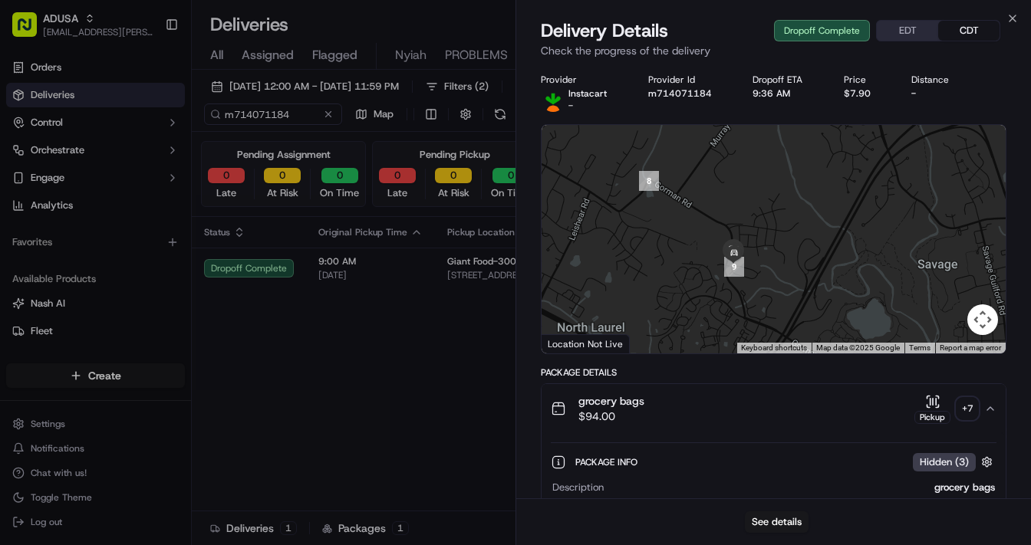
drag, startPoint x: 752, startPoint y: 209, endPoint x: 751, endPoint y: 304, distance: 94.3
click at [751, 304] on div at bounding box center [774, 239] width 464 height 229
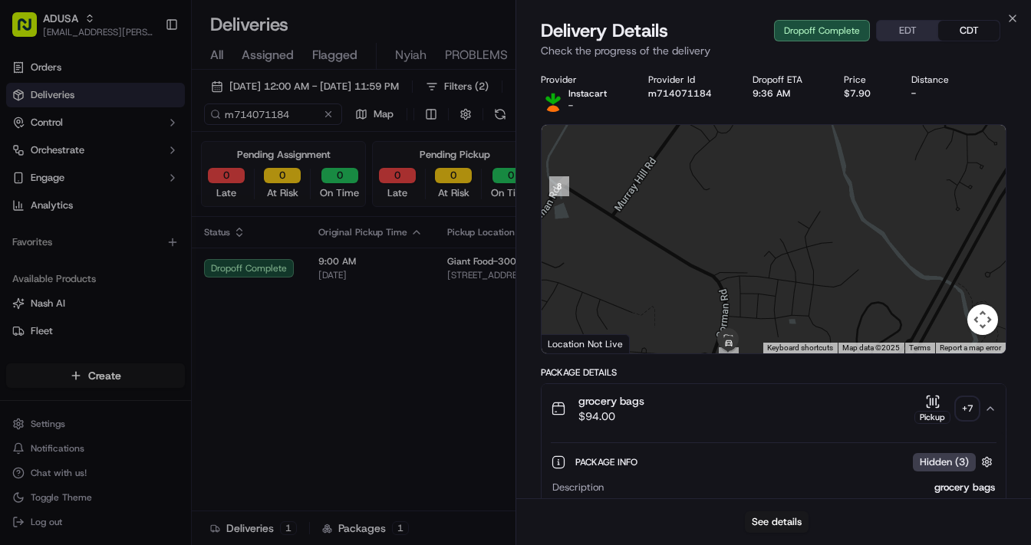
drag, startPoint x: 754, startPoint y: 291, endPoint x: 743, endPoint y: 156, distance: 135.4
click at [743, 156] on div at bounding box center [774, 239] width 464 height 229
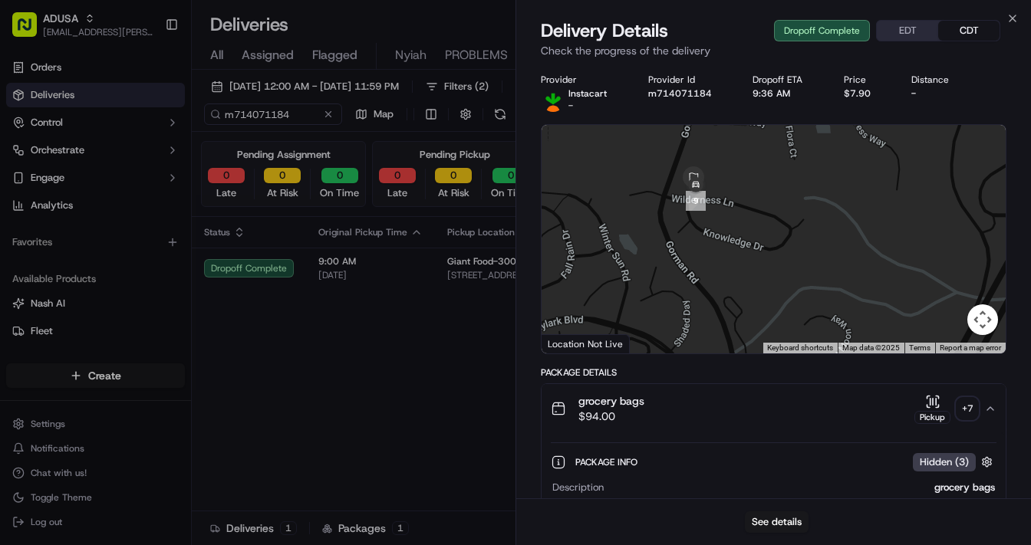
drag, startPoint x: 736, startPoint y: 182, endPoint x: 753, endPoint y: 299, distance: 118.6
click at [753, 299] on div at bounding box center [774, 239] width 464 height 229
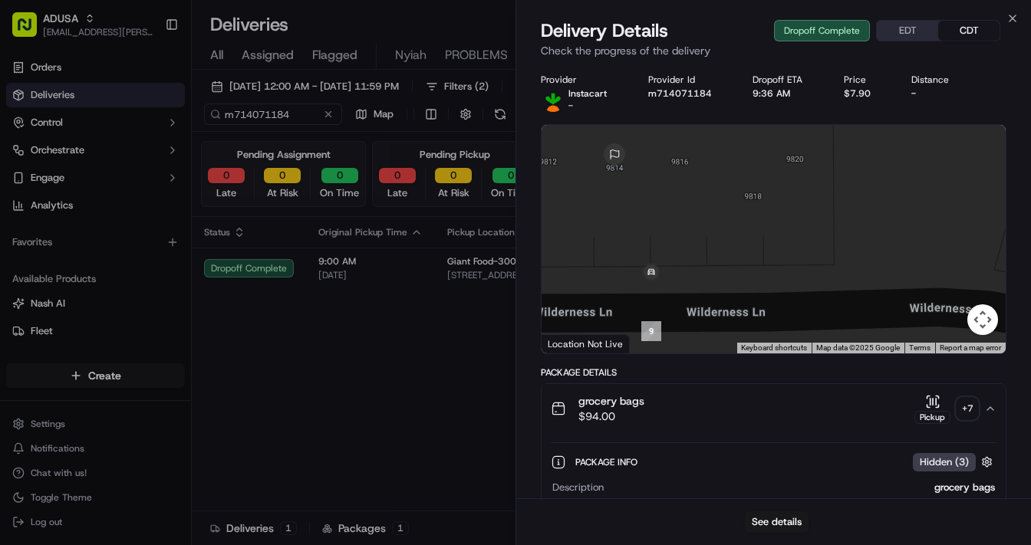
drag, startPoint x: 690, startPoint y: 210, endPoint x: 807, endPoint y: 261, distance: 127.1
click at [807, 261] on div at bounding box center [774, 239] width 464 height 229
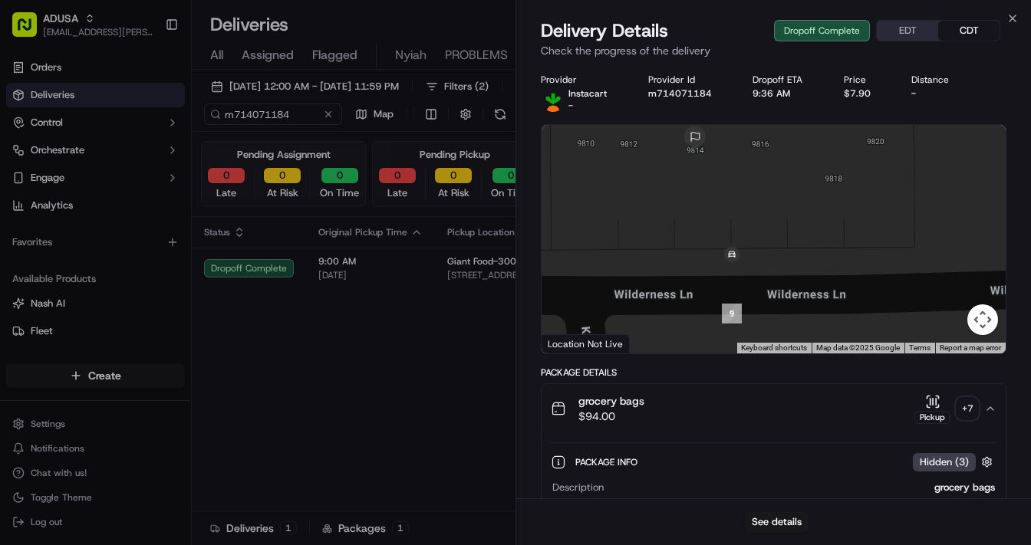
drag, startPoint x: 712, startPoint y: 227, endPoint x: 793, endPoint y: 211, distance: 82.9
click at [793, 211] on div at bounding box center [774, 239] width 464 height 229
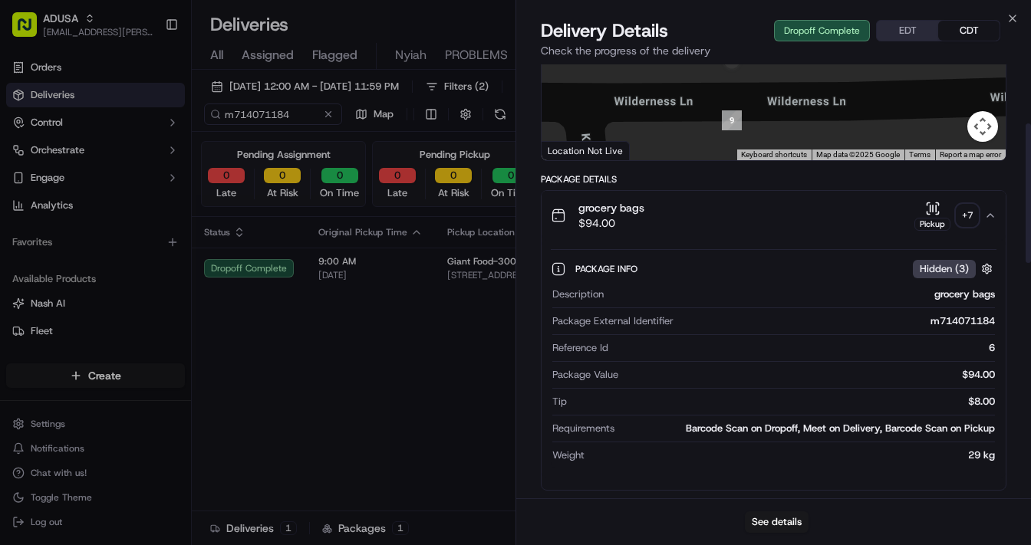
scroll to position [184, 0]
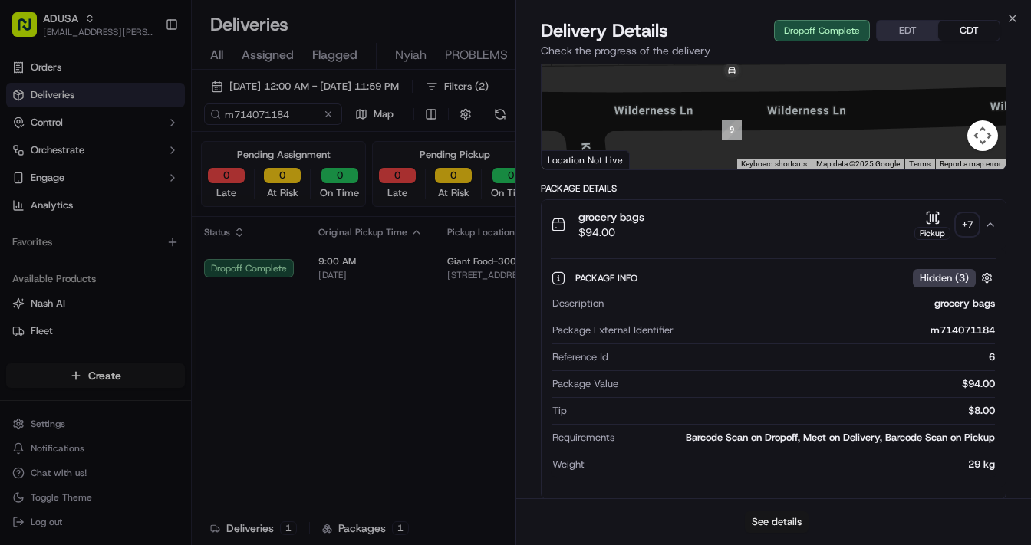
click at [766, 415] on button "See details" at bounding box center [777, 522] width 64 height 21
click at [814, 18] on icon "button" at bounding box center [1012, 18] width 6 height 6
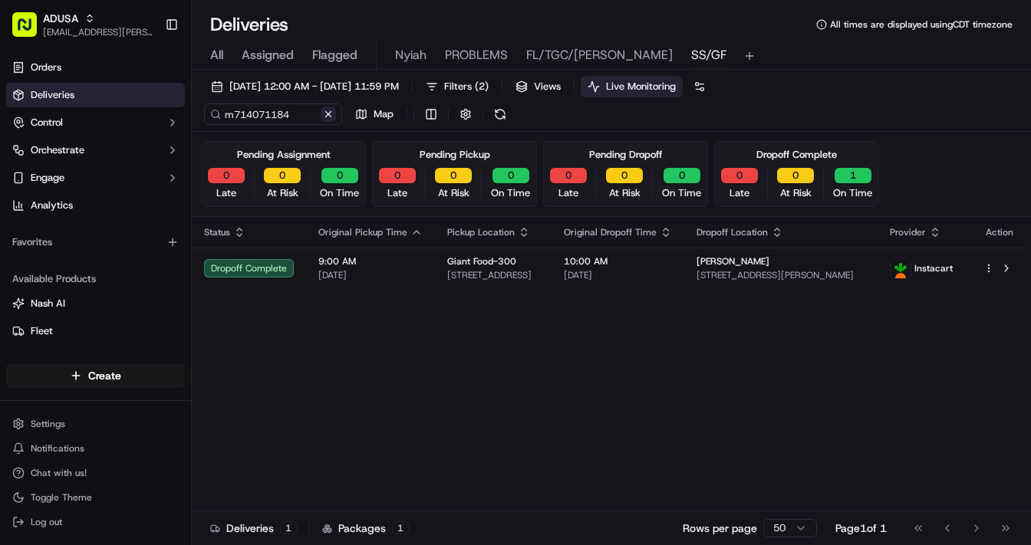
click at [330, 110] on button at bounding box center [328, 114] width 15 height 15
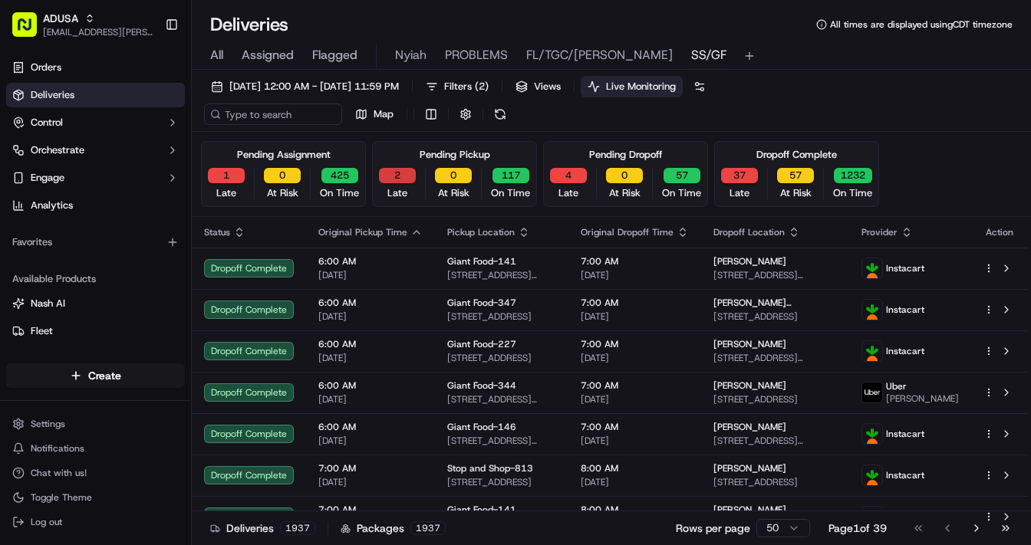
click at [389, 174] on button "2" at bounding box center [397, 175] width 37 height 15
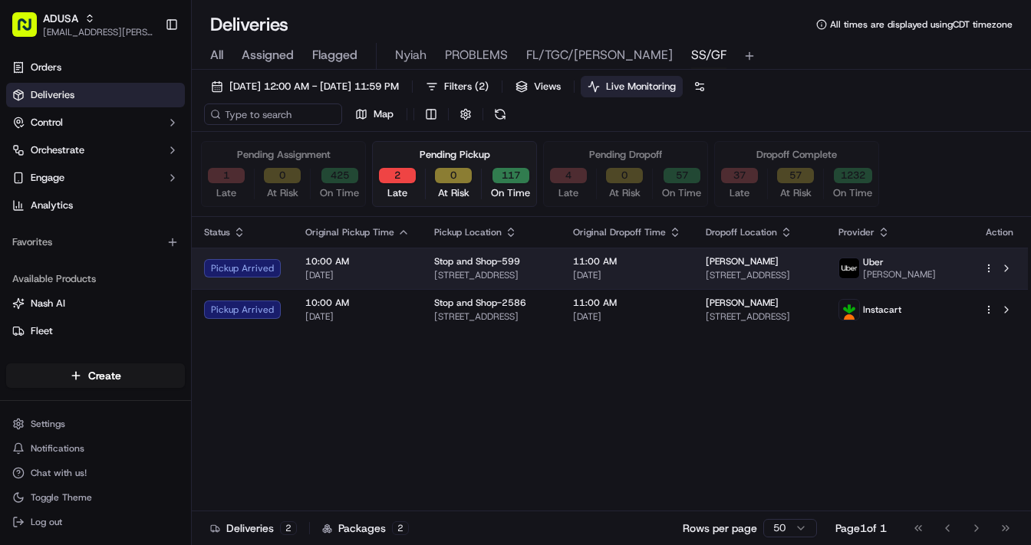
click at [375, 257] on span "10:00 AM" at bounding box center [357, 261] width 104 height 12
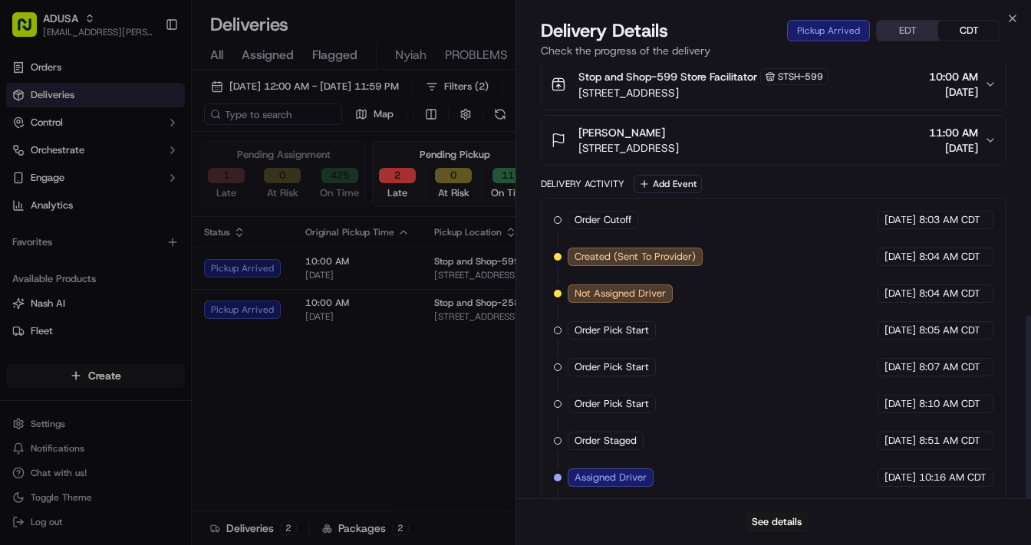
scroll to position [594, 0]
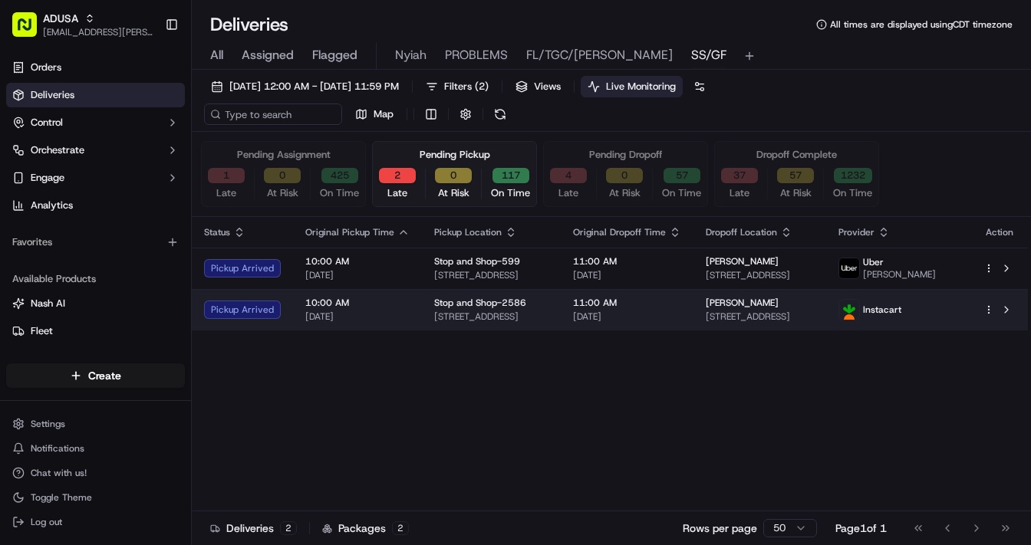
click at [396, 317] on span "[DATE]" at bounding box center [357, 317] width 104 height 12
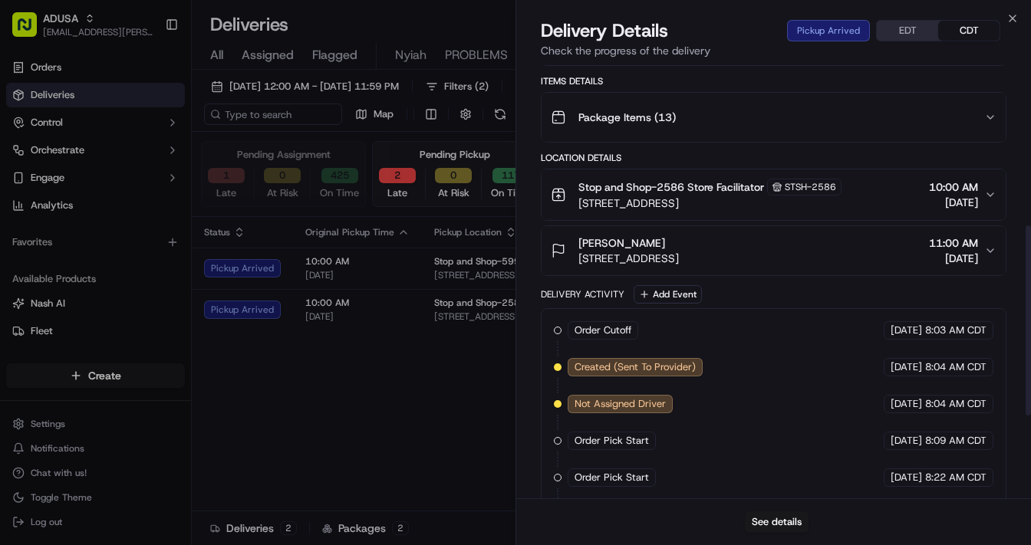
scroll to position [558, 0]
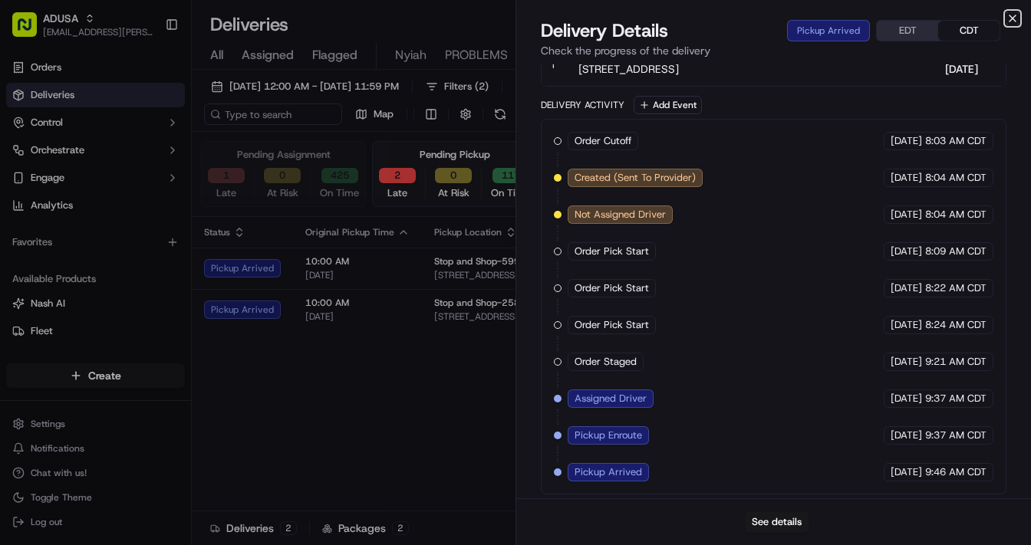
click at [814, 18] on icon "button" at bounding box center [1012, 18] width 12 height 12
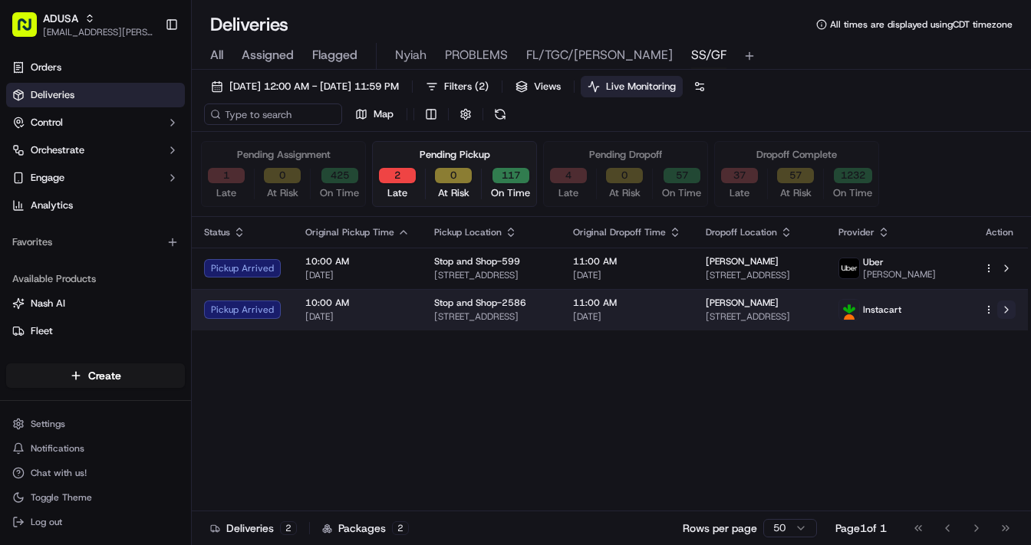
click at [814, 308] on button at bounding box center [1006, 310] width 18 height 18
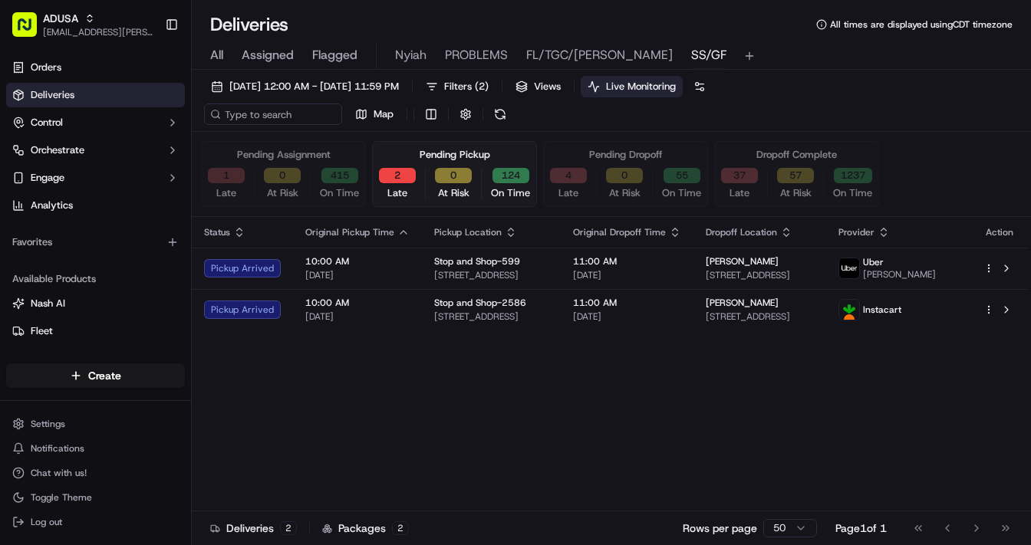
click at [209, 170] on button "1" at bounding box center [226, 175] width 37 height 15
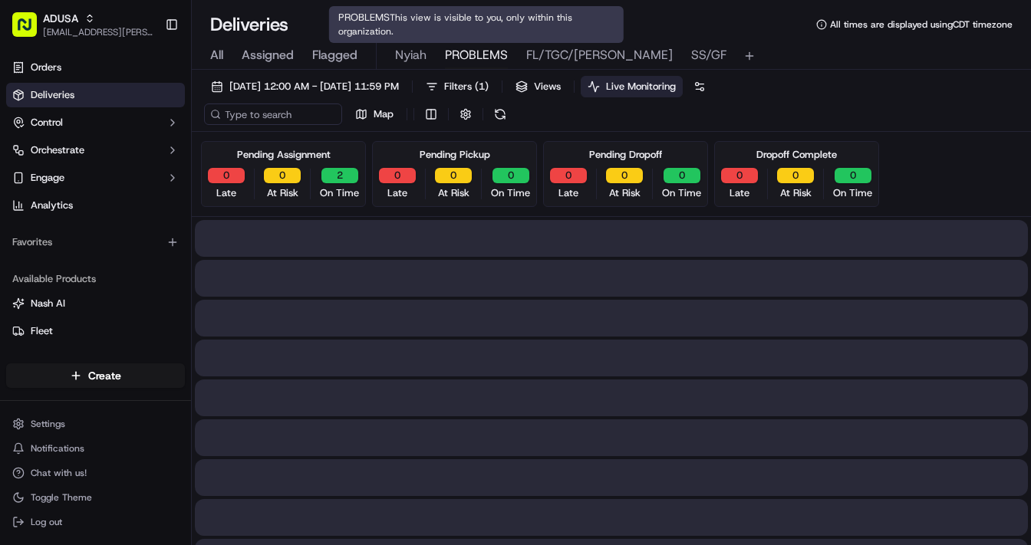
click at [457, 52] on span "PROBLEMS" at bounding box center [476, 55] width 63 height 18
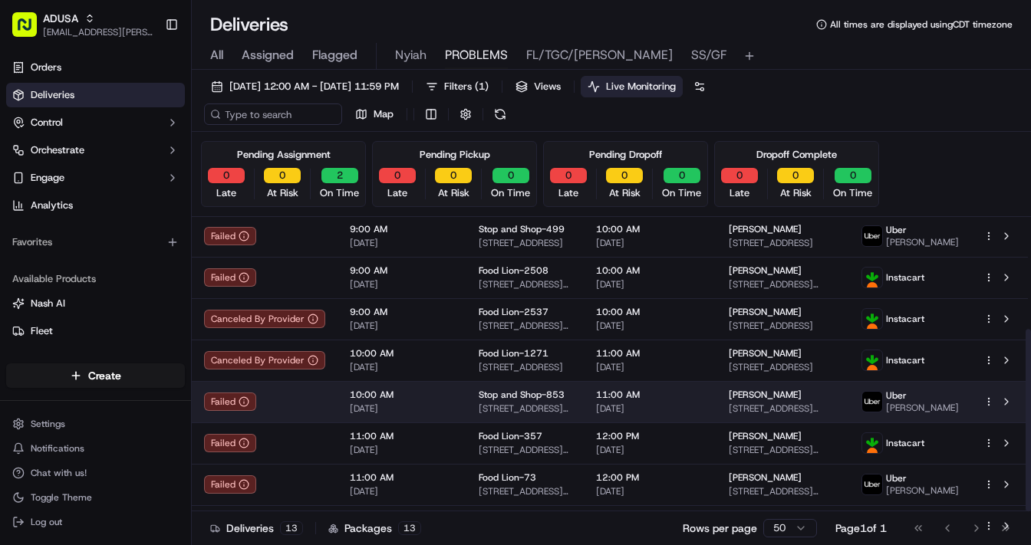
scroll to position [246, 0]
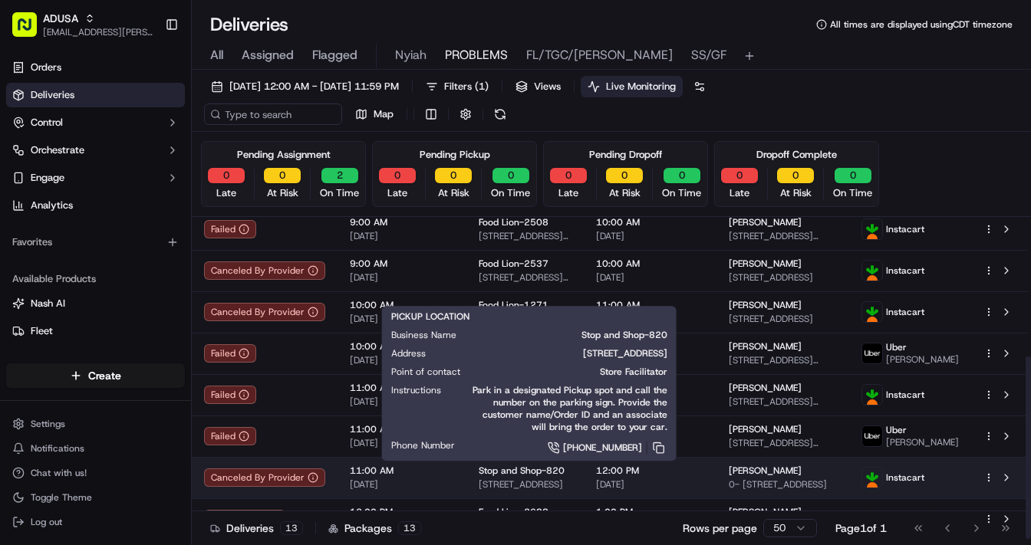
click at [571, 415] on div "Stop and Shop-820" at bounding box center [525, 471] width 93 height 12
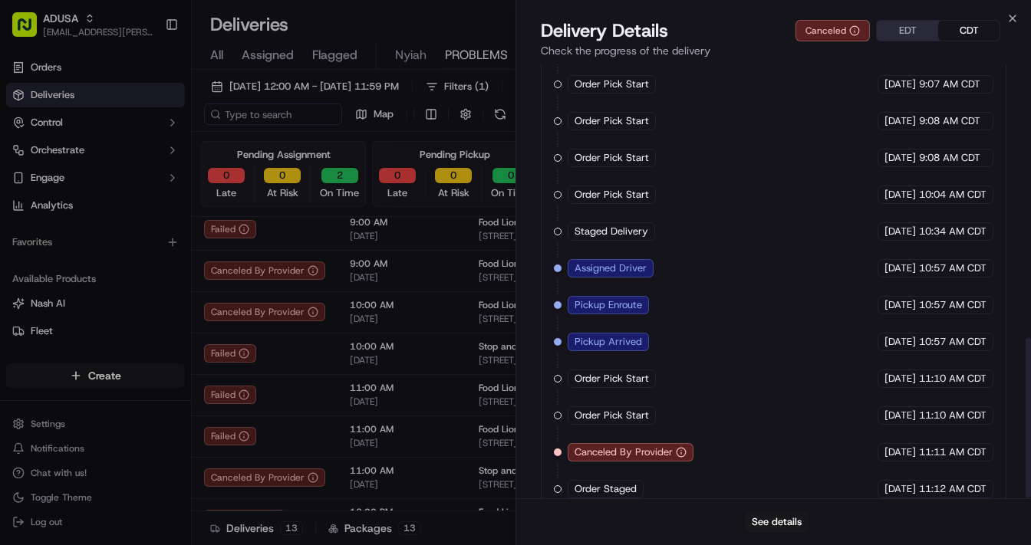
scroll to position [740, 0]
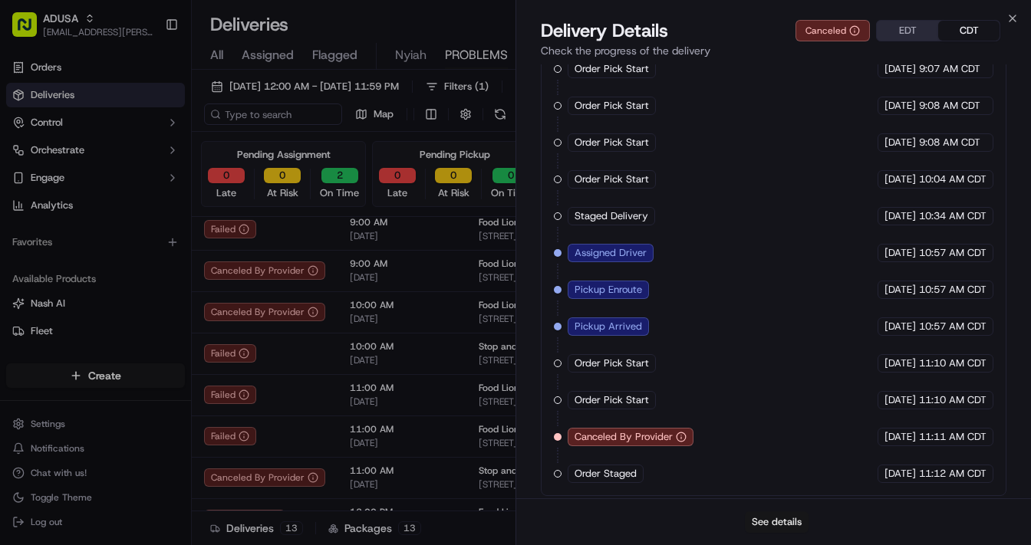
click at [768, 415] on button "See details" at bounding box center [777, 522] width 64 height 21
click at [814, 15] on icon "button" at bounding box center [1012, 18] width 6 height 6
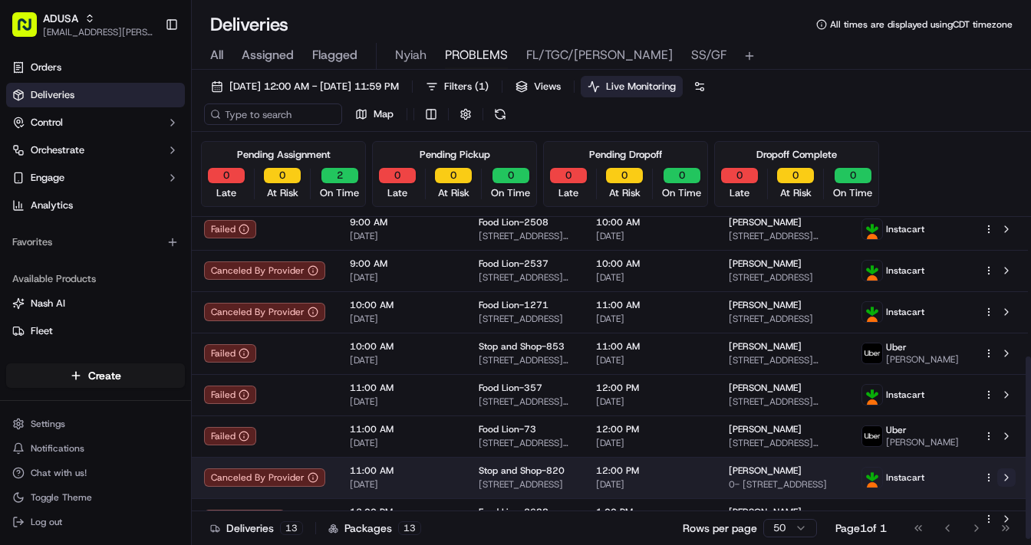
click at [814, 415] on button at bounding box center [1006, 478] width 18 height 18
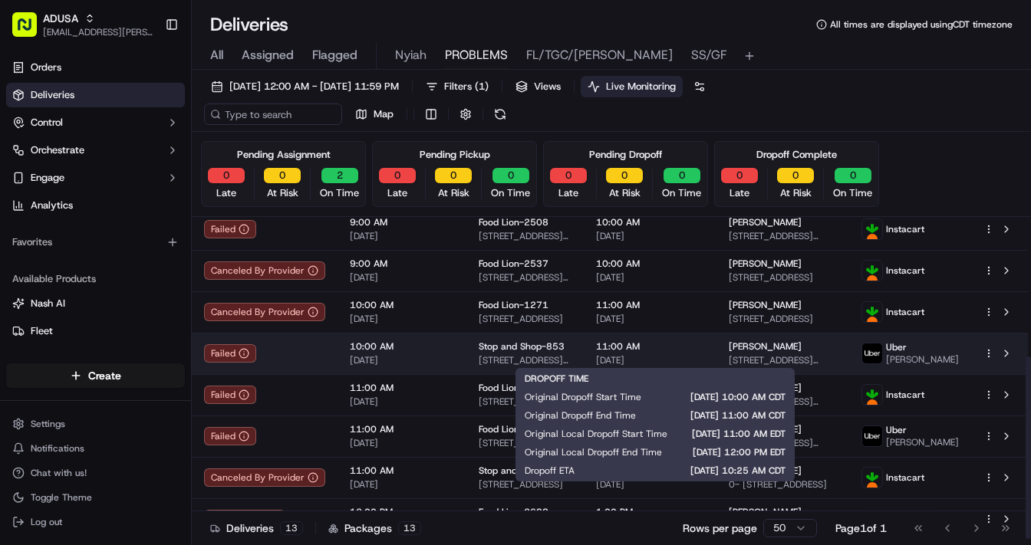
click at [680, 345] on span "11:00 AM" at bounding box center [650, 347] width 108 height 12
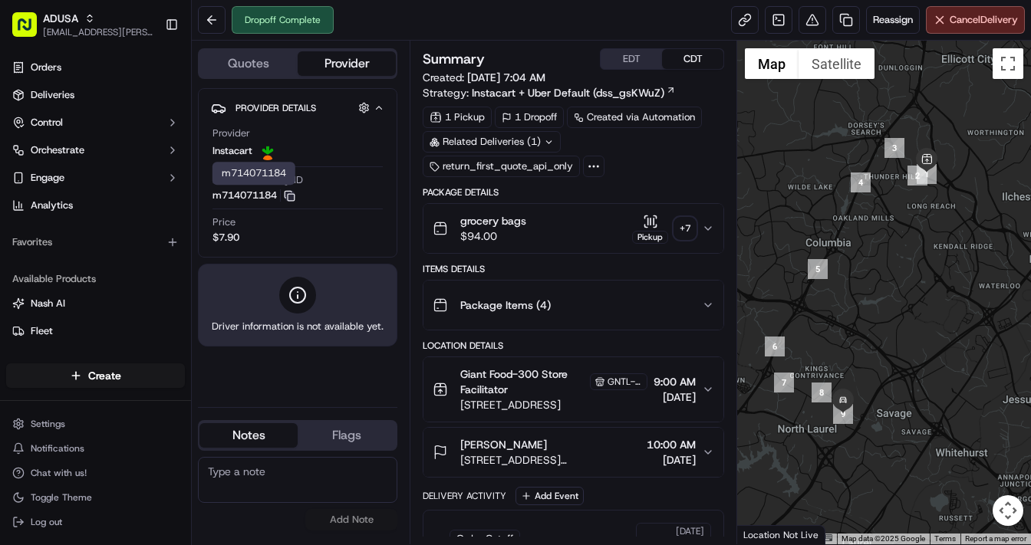
click at [294, 194] on icon "button" at bounding box center [290, 196] width 12 height 12
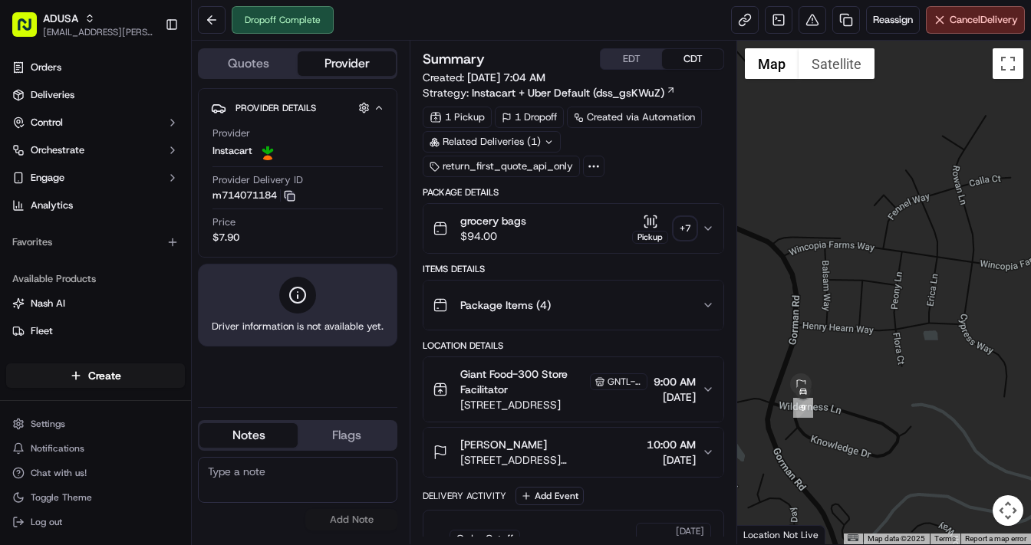
drag, startPoint x: 832, startPoint y: 417, endPoint x: 853, endPoint y: 387, distance: 37.0
click at [853, 387] on div at bounding box center [884, 293] width 294 height 504
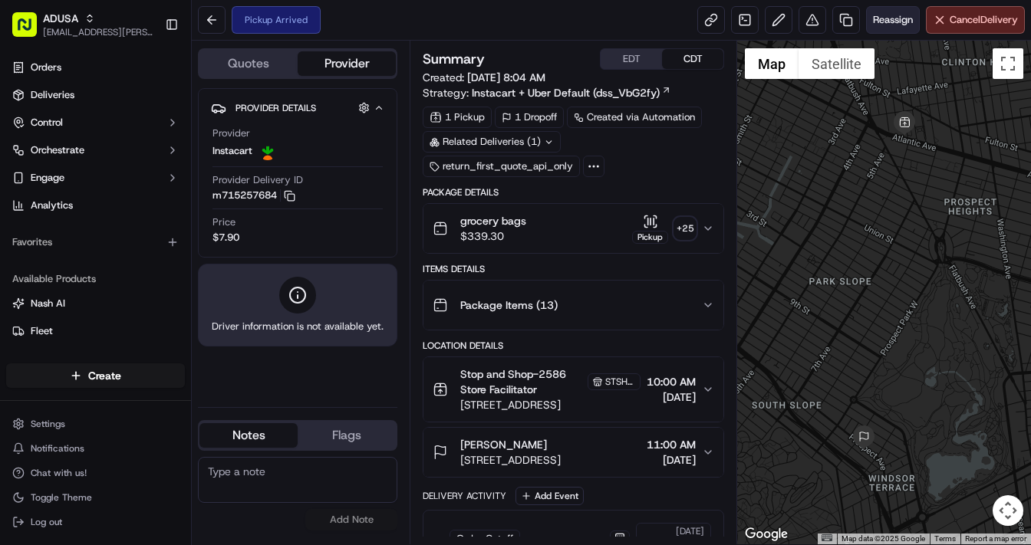
click at [889, 17] on span "Reassign" at bounding box center [893, 20] width 40 height 14
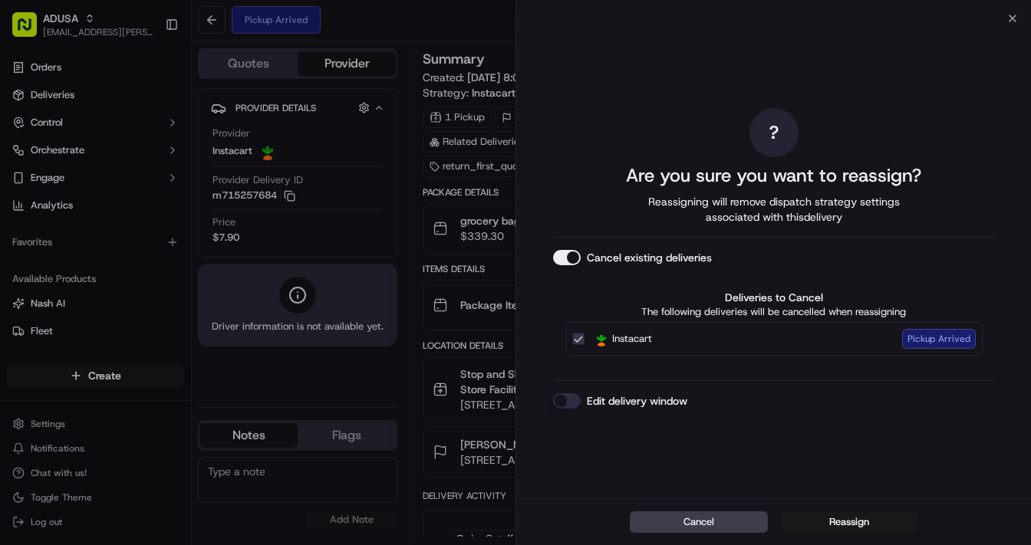
click at [558, 399] on button "Edit delivery window" at bounding box center [567, 400] width 28 height 15
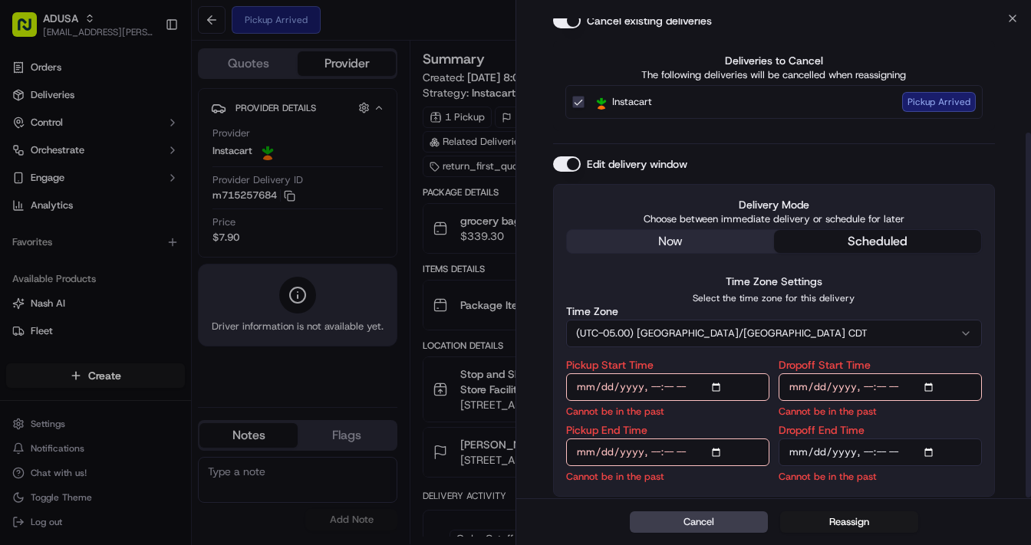
scroll to position [150, 0]
click at [718, 387] on input "Pickup Start Time" at bounding box center [667, 388] width 203 height 28
type input "2025-09-19T13:00"
click at [937, 384] on input "Dropoff Start Time" at bounding box center [880, 388] width 203 height 28
click at [934, 386] on input "Dropoff Start Time" at bounding box center [880, 388] width 203 height 28
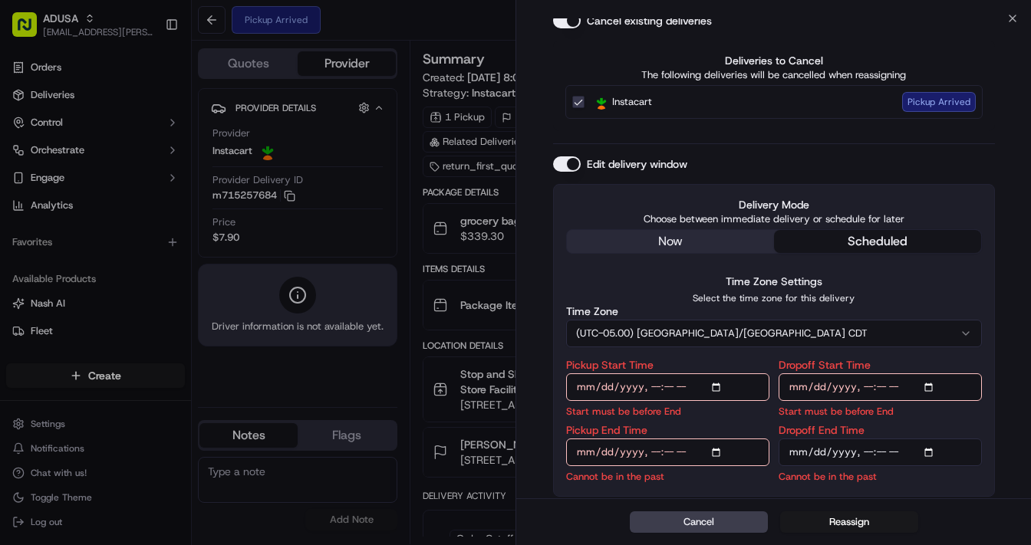
type input "[DATE]T13:00"
click at [720, 451] on input "Pickup End Time" at bounding box center [667, 453] width 203 height 28
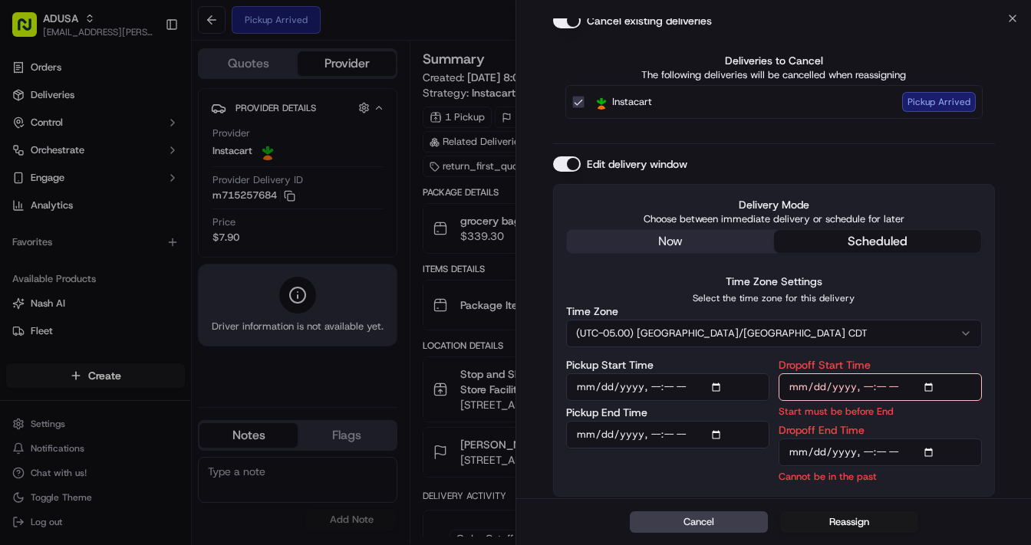
type input "[DATE]T13:30"
click at [929, 451] on input "Dropoff End Time" at bounding box center [880, 453] width 203 height 28
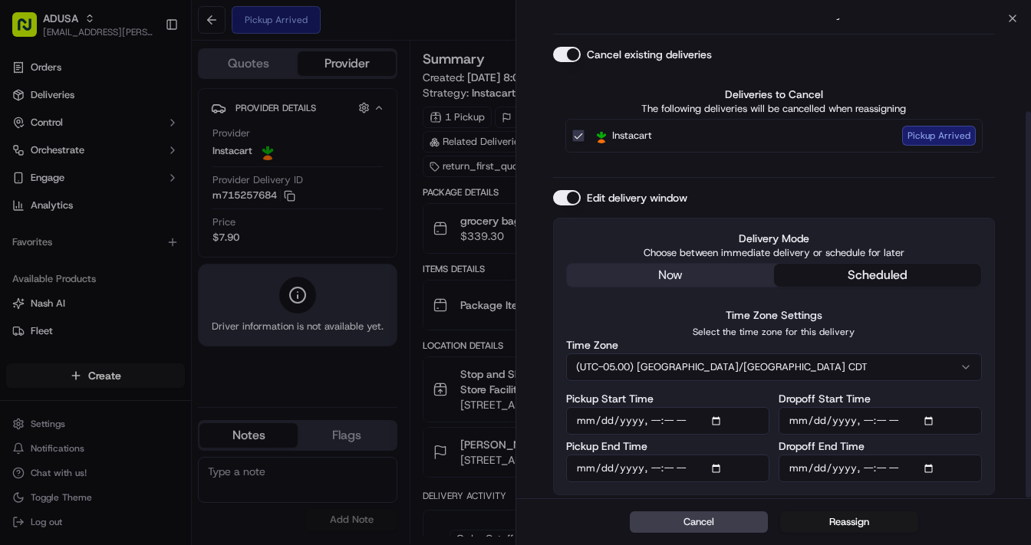
scroll to position [115, 0]
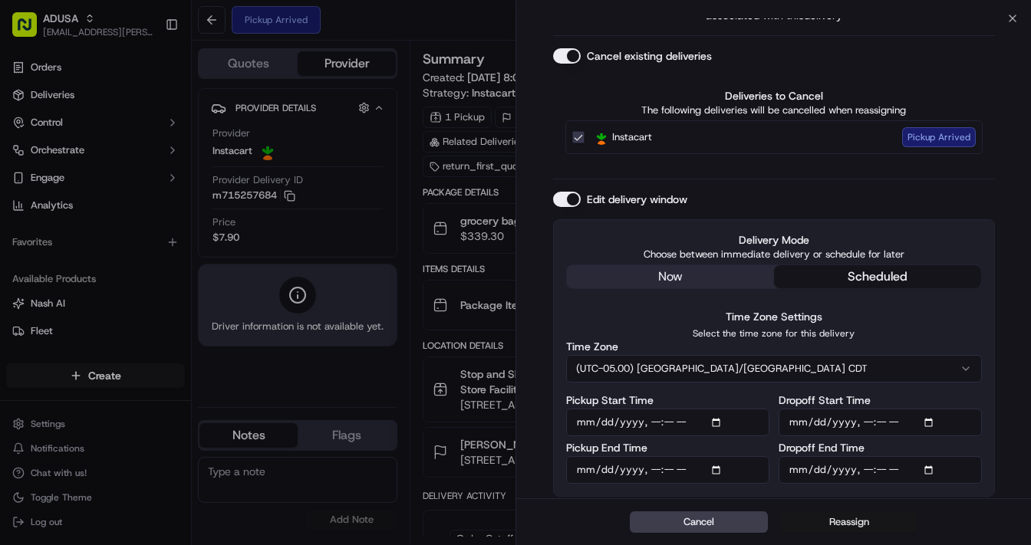
type input "[DATE]T14:00"
click at [854, 518] on button "Reassign" at bounding box center [849, 522] width 138 height 21
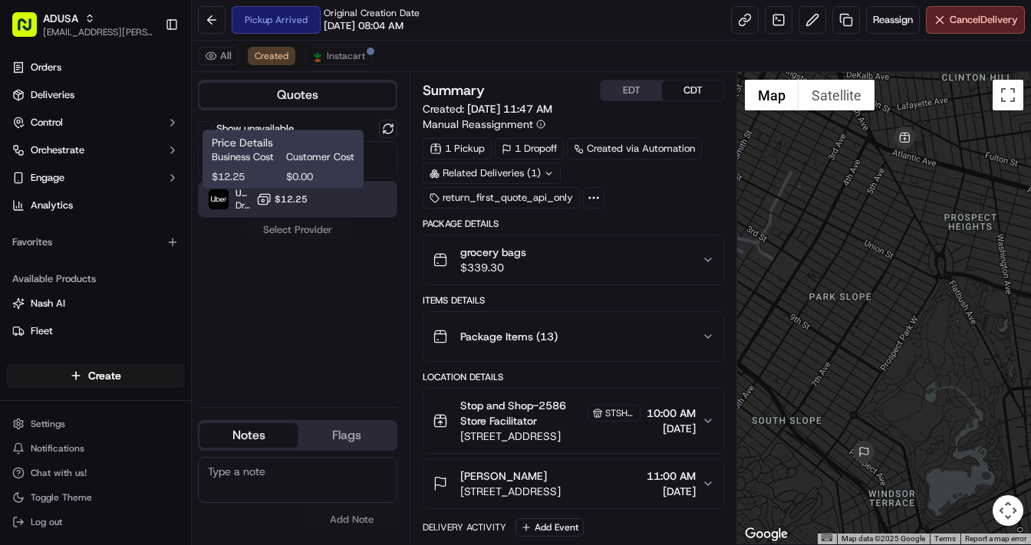
click at [279, 196] on span "$12.25" at bounding box center [291, 199] width 33 height 12
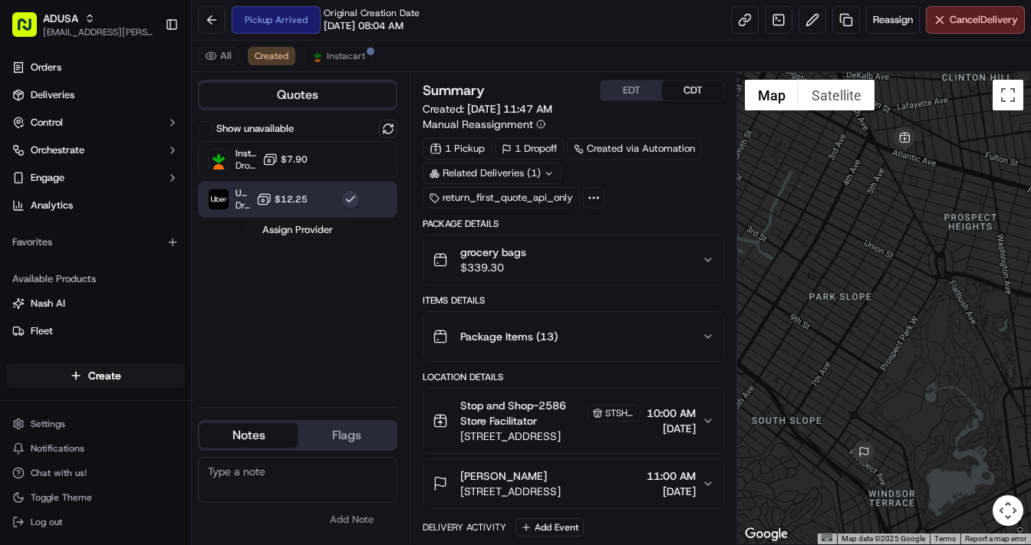
click at [290, 232] on button "Assign Provider" at bounding box center [297, 230] width 109 height 18
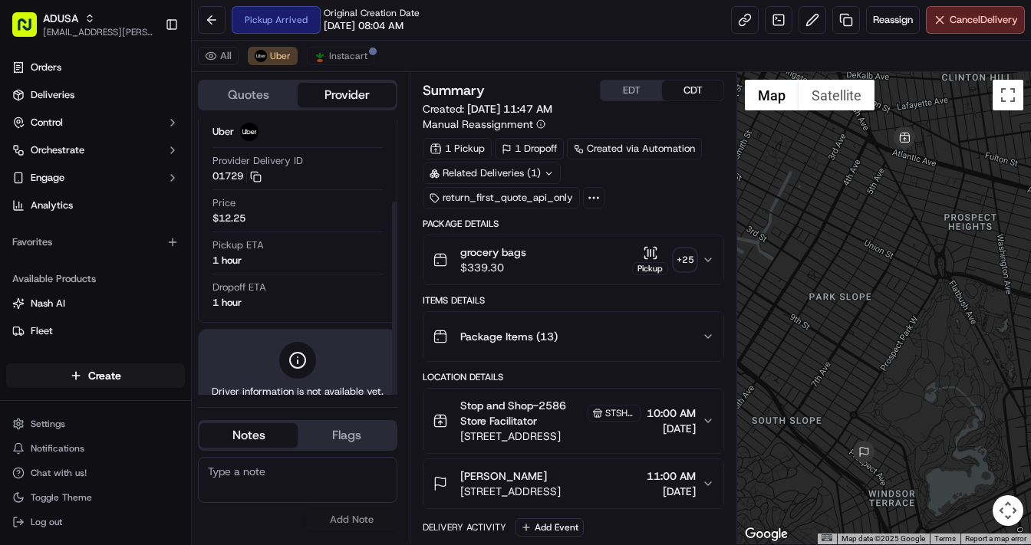
scroll to position [117, 0]
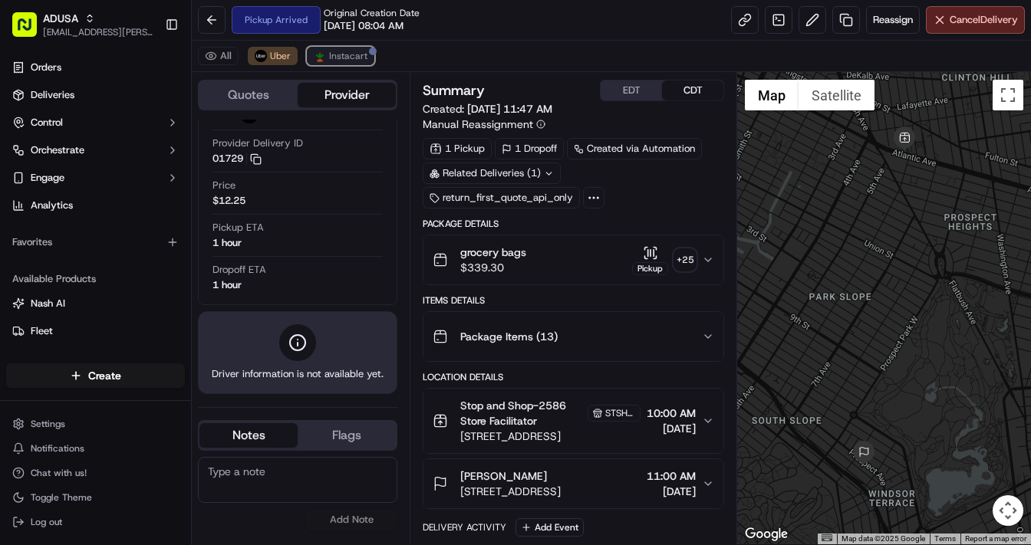
click at [331, 59] on span "Instacart" at bounding box center [348, 56] width 38 height 12
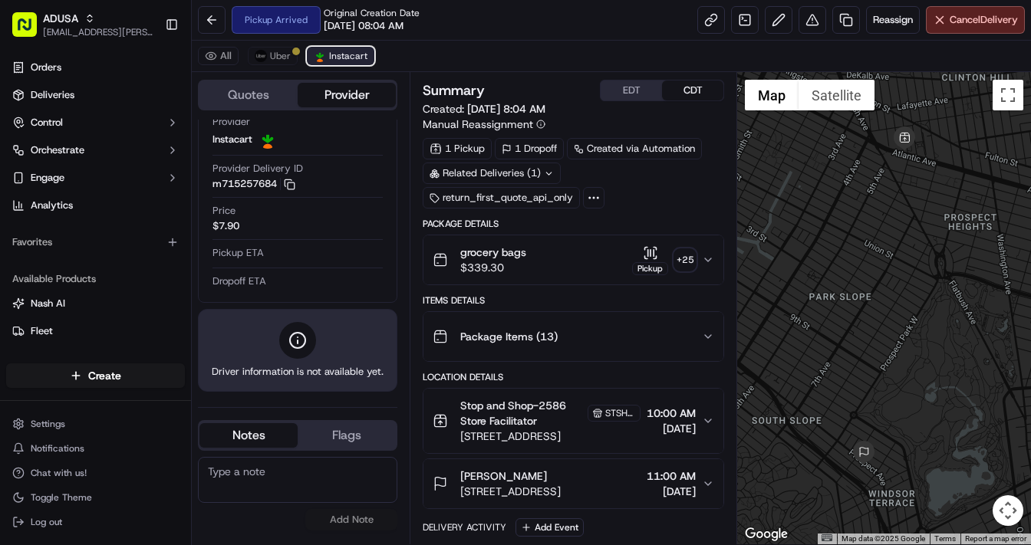
scroll to position [90, 0]
click at [968, 22] on span "Cancel Delivery" at bounding box center [984, 20] width 68 height 14
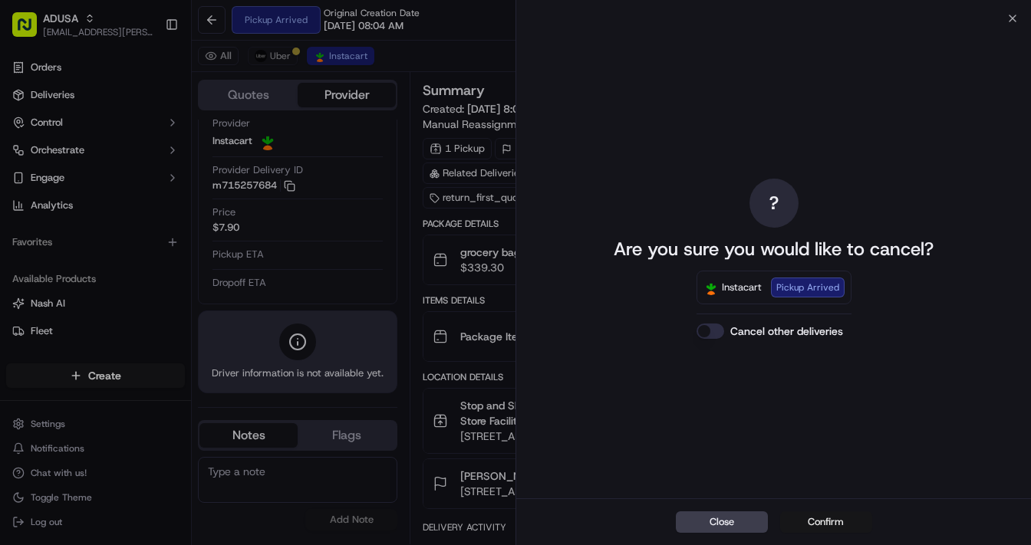
click at [815, 518] on button "Confirm" at bounding box center [826, 522] width 92 height 21
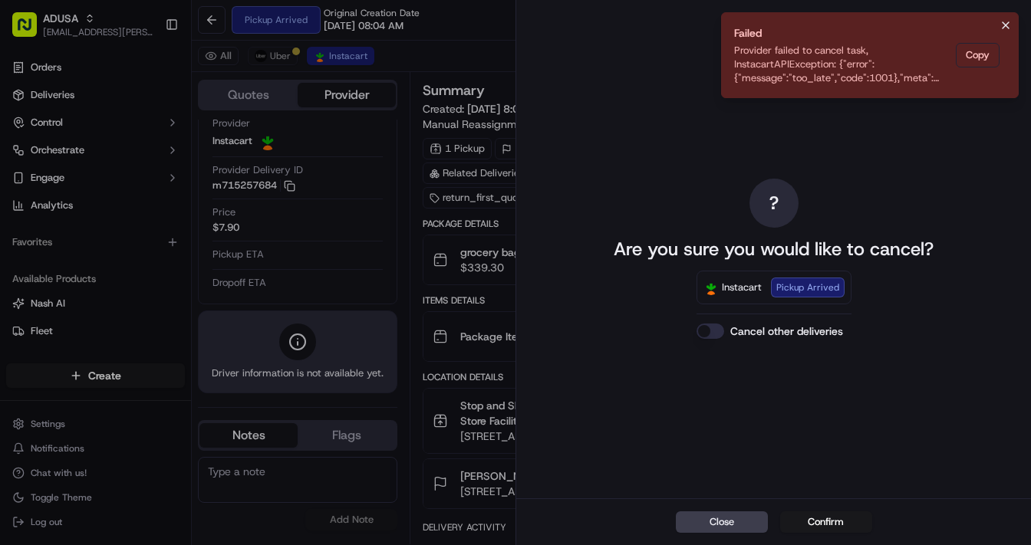
click at [1006, 28] on icon "Notifications (F8)" at bounding box center [1005, 25] width 12 height 12
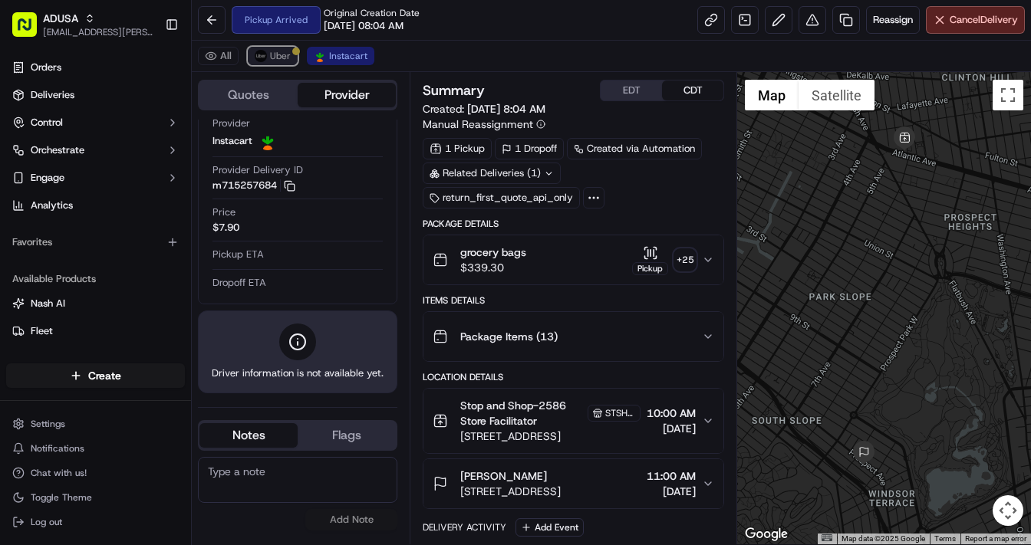
click at [268, 47] on button "Uber" at bounding box center [273, 56] width 50 height 18
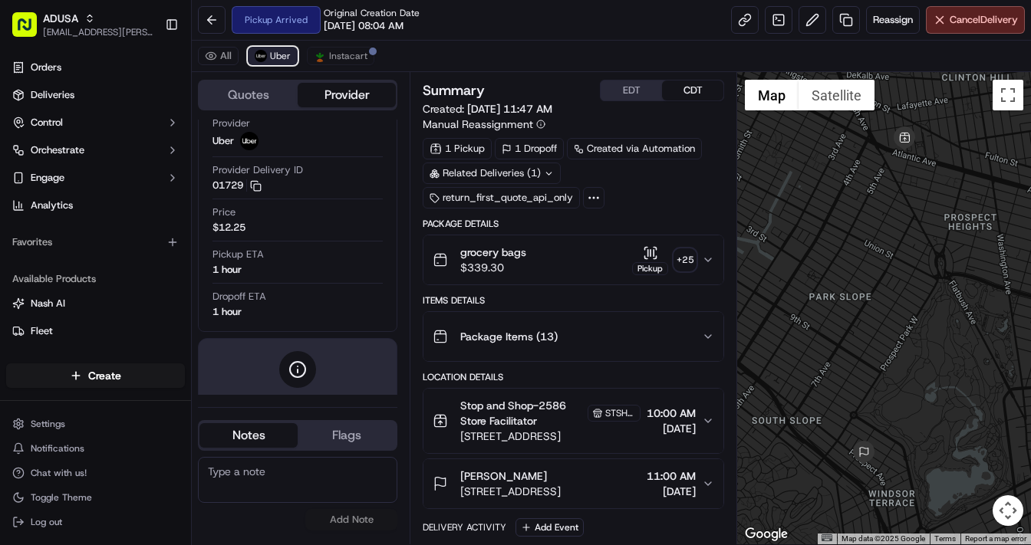
scroll to position [117, 0]
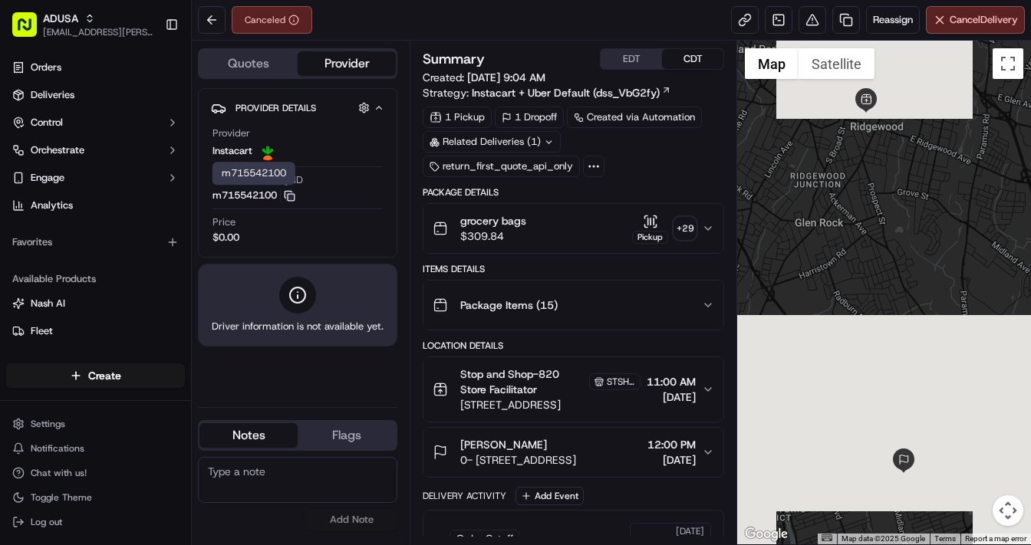
click at [291, 196] on icon "button" at bounding box center [290, 196] width 12 height 12
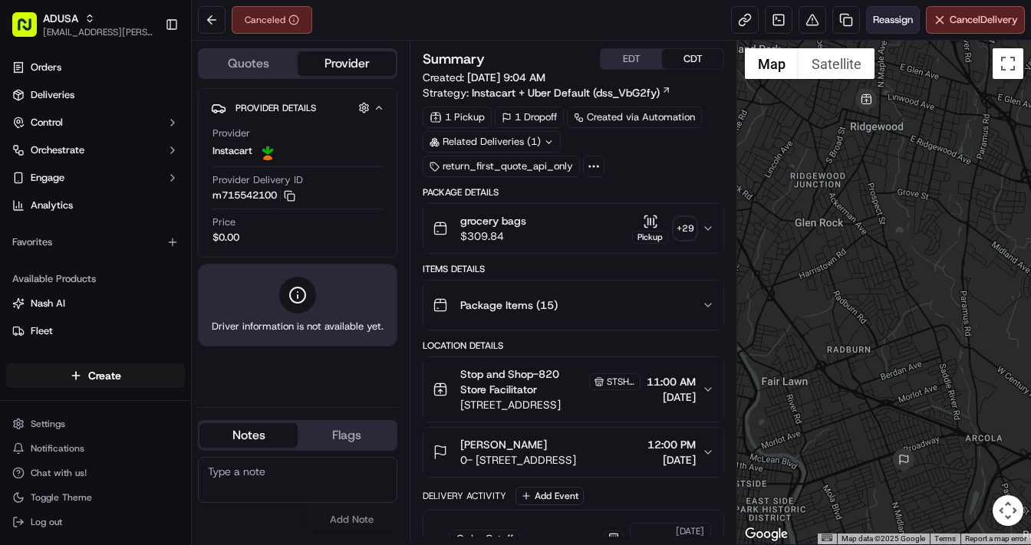
click at [887, 18] on span "Reassign" at bounding box center [893, 20] width 40 height 14
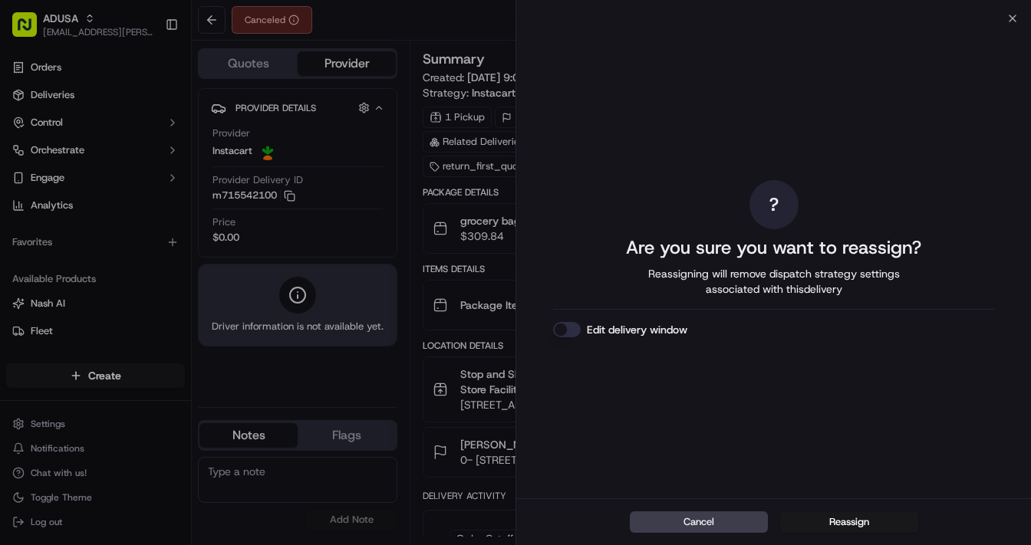
click at [570, 333] on button "Edit delivery window" at bounding box center [567, 329] width 28 height 15
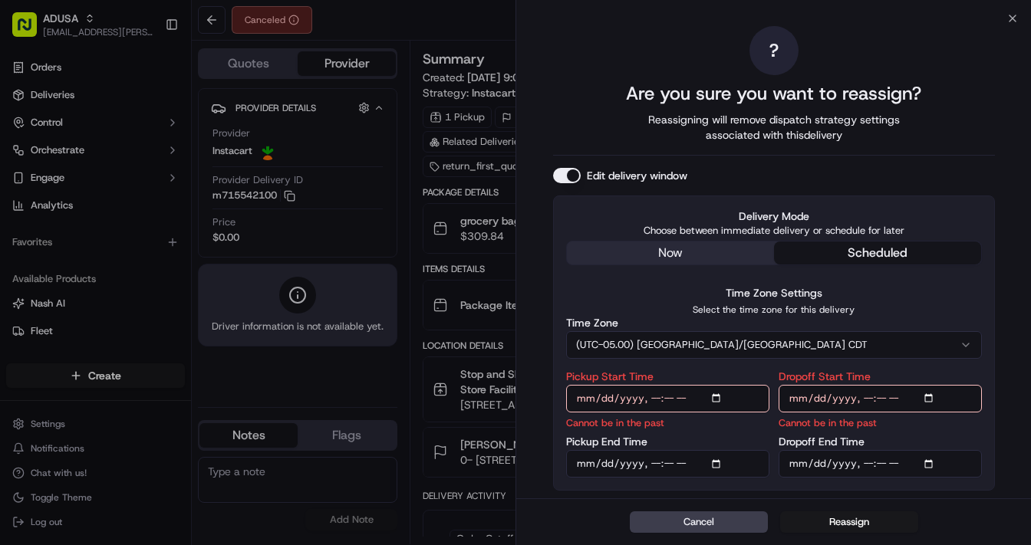
click at [717, 399] on input "Pickup Start Time" at bounding box center [667, 399] width 203 height 28
type input "[DATE]T13:00"
click at [927, 400] on input "Dropoff Start Time" at bounding box center [880, 399] width 203 height 28
type input "[DATE]T13:00"
click at [719, 462] on input "Pickup End Time" at bounding box center [667, 464] width 203 height 28
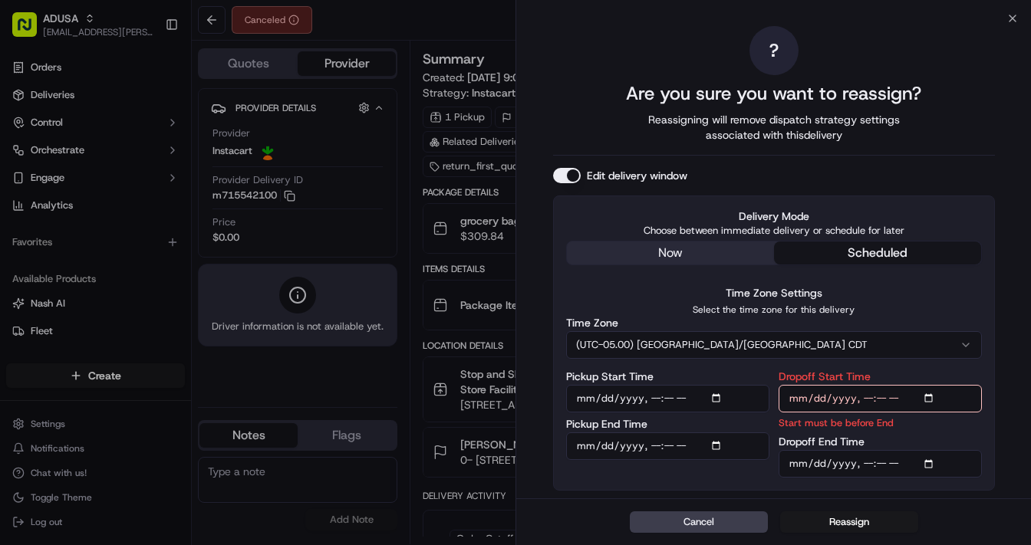
type input "[DATE]T13:30"
click at [927, 462] on input "Dropoff End Time" at bounding box center [880, 464] width 203 height 28
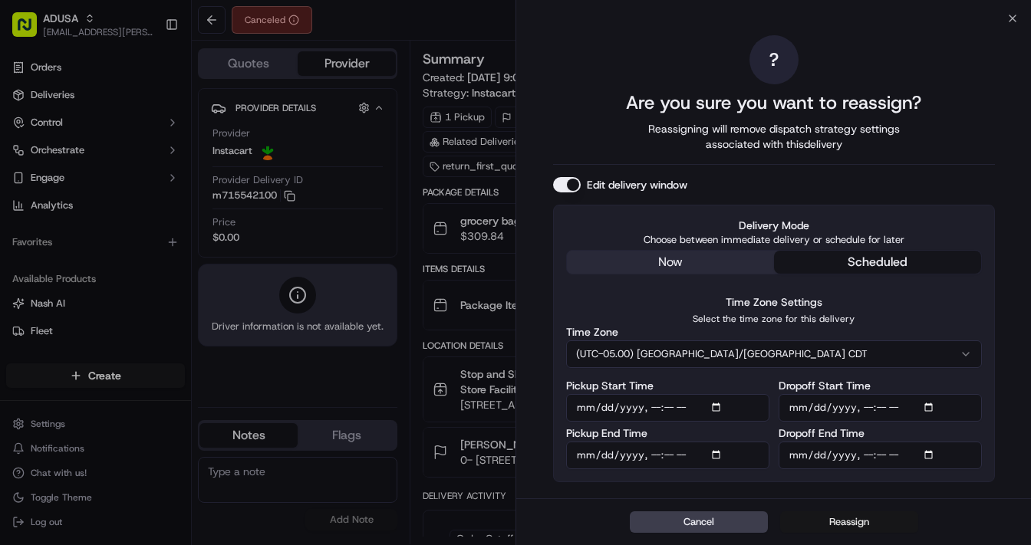
type input "[DATE]T14:00"
click at [853, 520] on button "Reassign" at bounding box center [849, 522] width 138 height 21
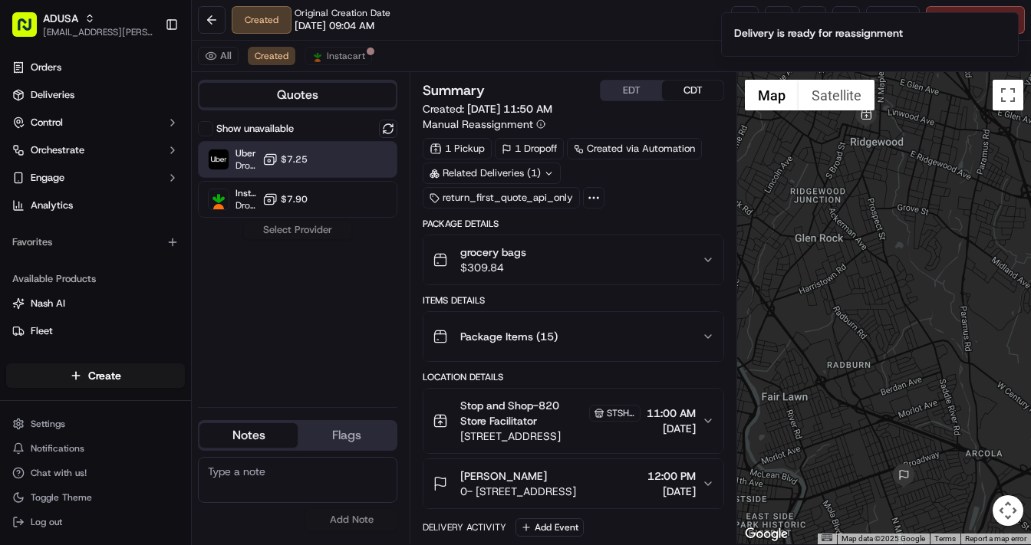
click at [308, 158] on span "$7.25" at bounding box center [294, 159] width 27 height 12
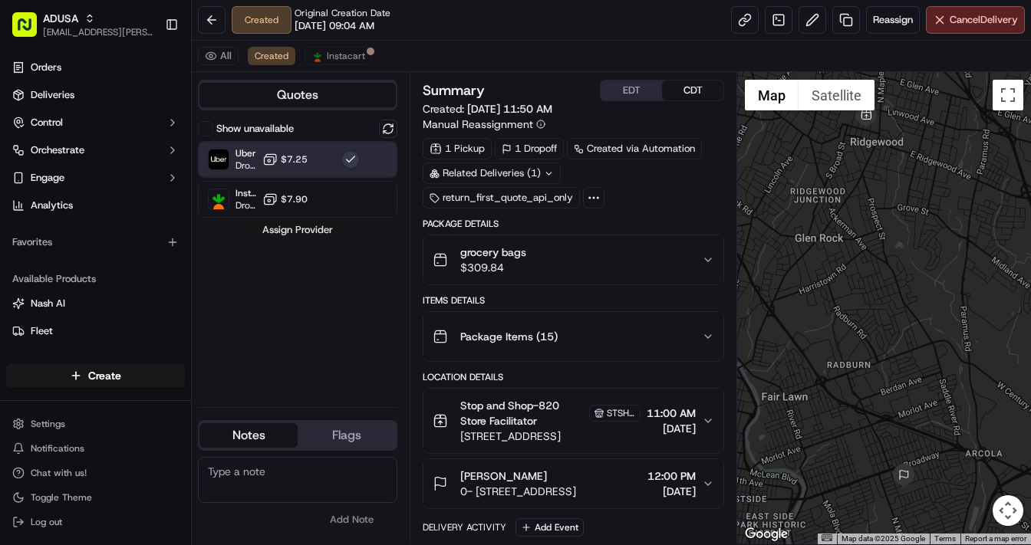
click at [308, 229] on button "Assign Provider" at bounding box center [297, 230] width 109 height 18
